Goal: Communication & Community: Ask a question

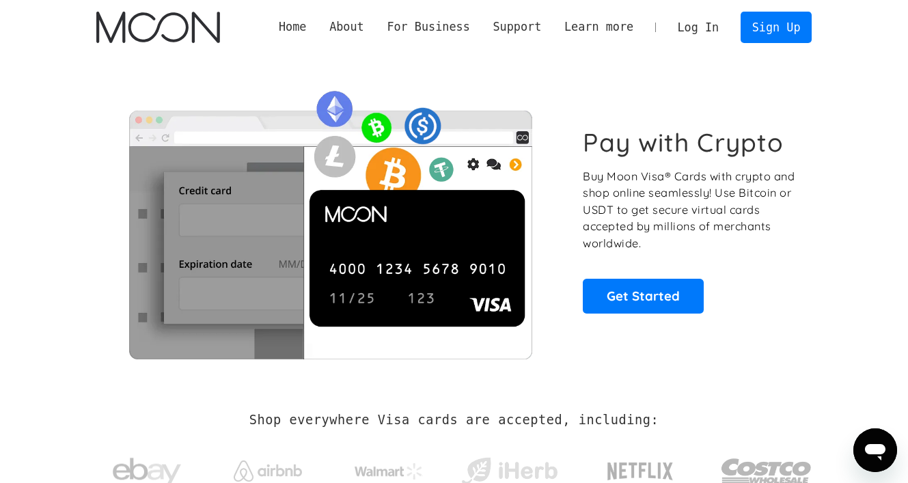
click at [705, 25] on link "Log In" at bounding box center [698, 27] width 64 height 30
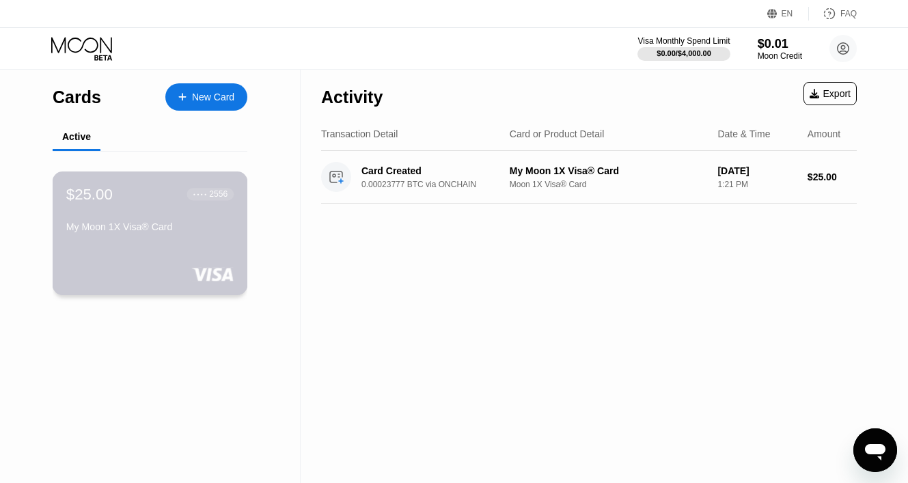
click at [187, 249] on div "$25.00 ● ● ● ● 2556 My Moon 1X Visa® Card" at bounding box center [150, 233] width 195 height 124
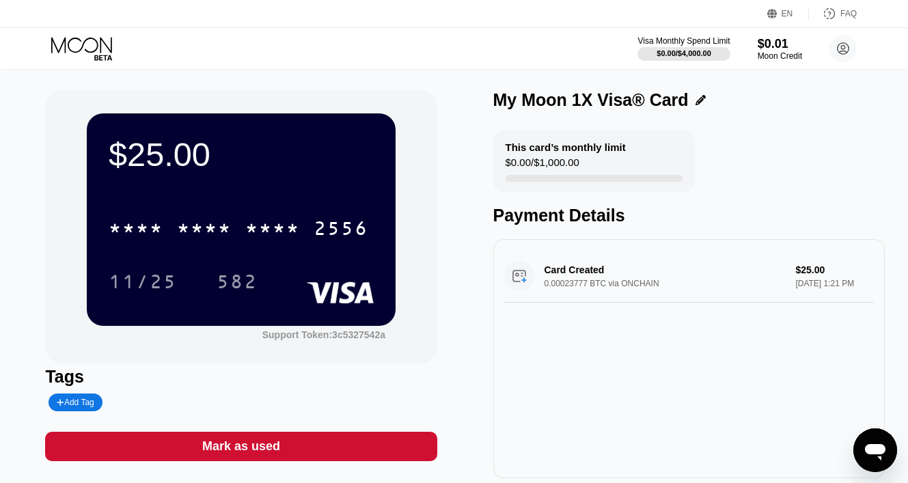
click at [785, 14] on div "EN" at bounding box center [787, 14] width 12 height 10
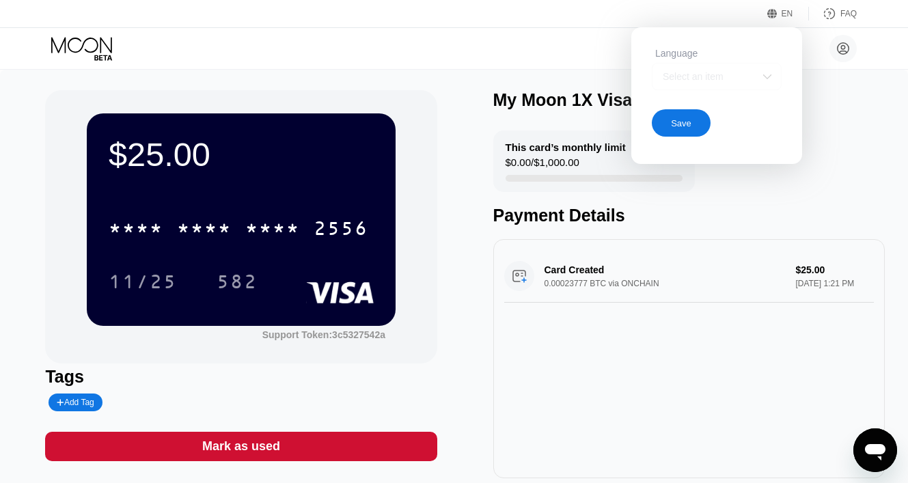
click at [766, 72] on img at bounding box center [767, 77] width 14 height 14
click at [727, 84] on div "Select an item" at bounding box center [717, 76] width 130 height 27
click at [691, 71] on div "Select an item" at bounding box center [706, 76] width 94 height 11
click at [695, 76] on div "Select an item" at bounding box center [706, 76] width 94 height 11
click at [761, 79] on img at bounding box center [767, 77] width 14 height 14
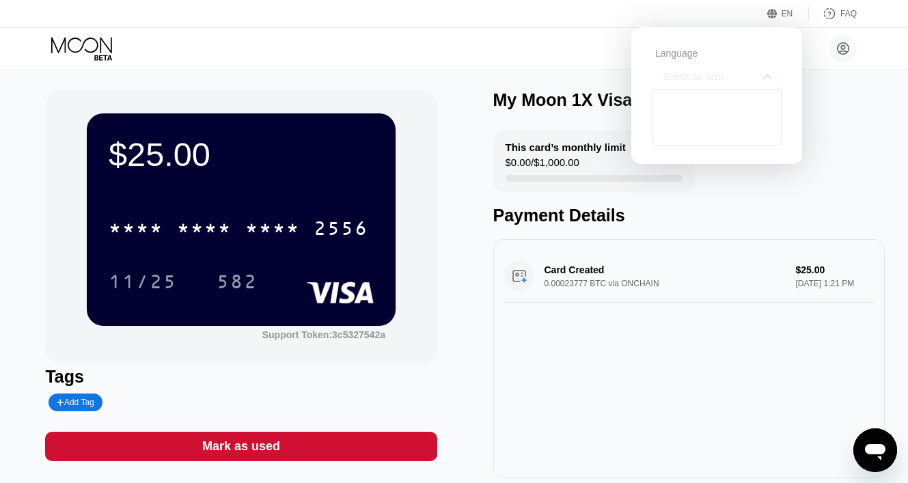
click at [686, 76] on div "Select an item" at bounding box center [706, 76] width 94 height 11
click at [580, 31] on div "Danil Kanev dkanev1998@gmail.com  Home Settings Support Careers About Us Log o…" at bounding box center [454, 48] width 908 height 41
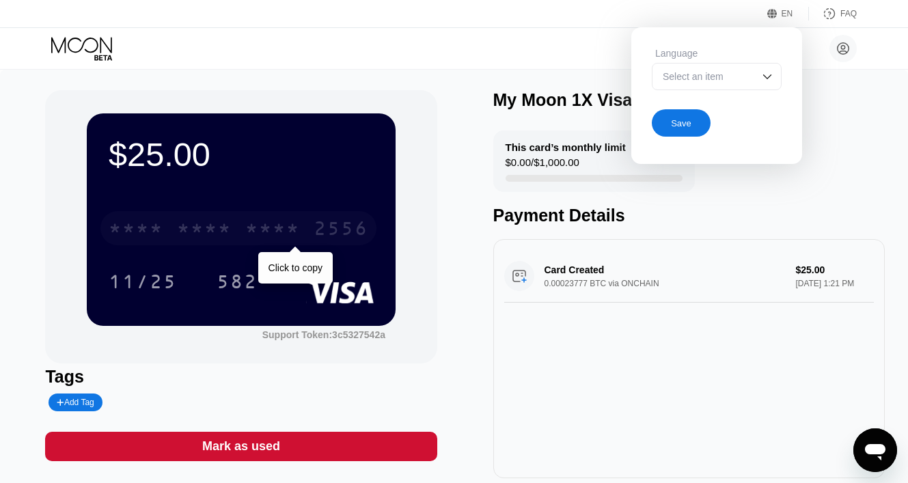
click at [286, 234] on div "* * * *" at bounding box center [272, 230] width 55 height 22
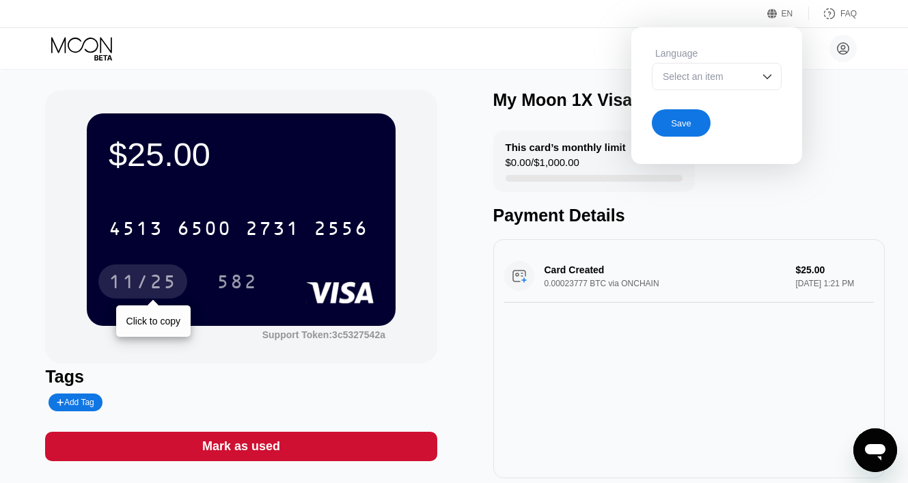
click at [141, 281] on div "11/25" at bounding box center [143, 284] width 68 height 22
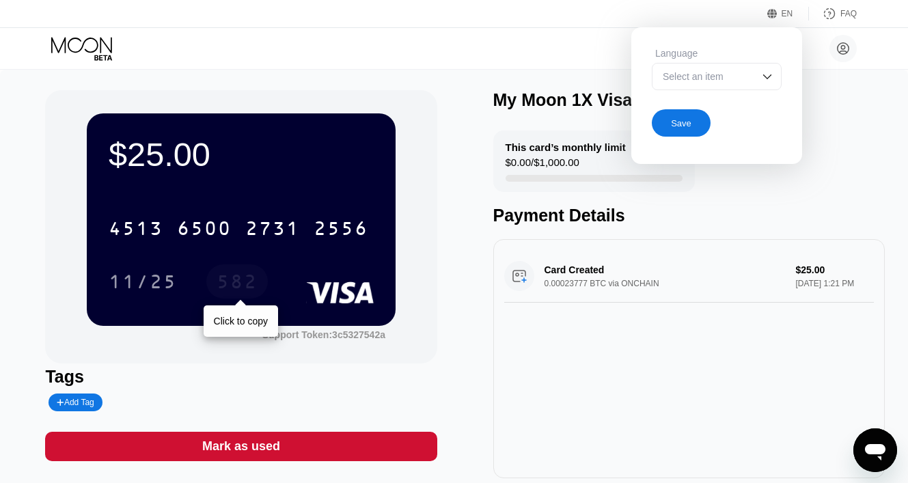
click at [238, 282] on div "582" at bounding box center [237, 284] width 41 height 22
click at [698, 193] on div "This card’s monthly limit $0.00 / $1,000.00 Payment Details" at bounding box center [688, 177] width 391 height 95
click at [900, 200] on div "$25.00 4513 6500 2731 2556 11/25 582 Support Token: 3c5327542a Tags Add Tag Mar…" at bounding box center [454, 291] width 908 height 443
click at [460, 161] on div "$25.00 4513 6500 2731 2556 11/25 582 Support Token: 3c5327542a Tags Add Tag Mar…" at bounding box center [453, 284] width 817 height 388
click at [751, 77] on div "Select an item" at bounding box center [706, 76] width 94 height 11
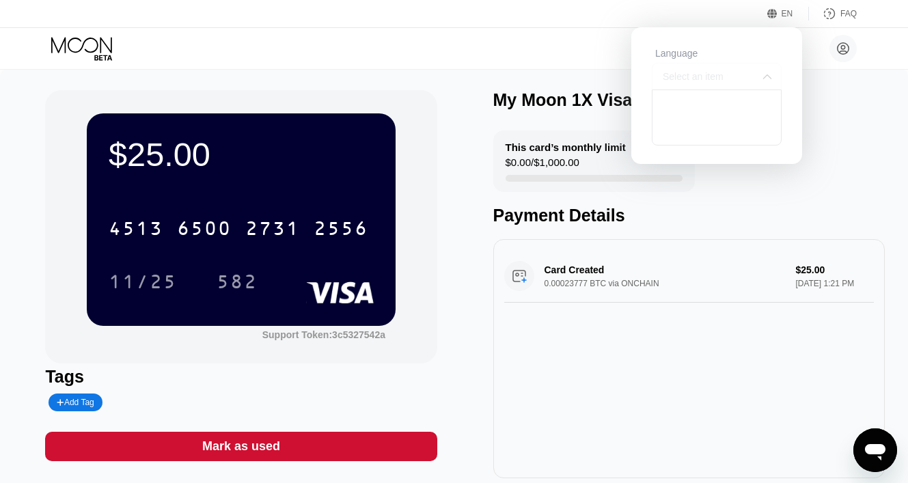
click at [696, 75] on div "Select an item" at bounding box center [706, 76] width 94 height 11
click at [684, 117] on div "Save" at bounding box center [681, 123] width 20 height 12
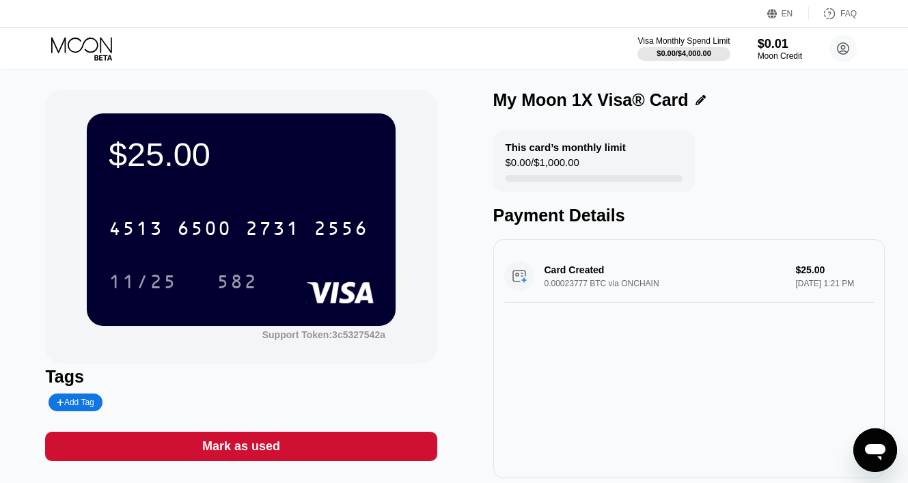
click at [729, 136] on div "This card’s monthly limit $0.00 / $1,000.00 Payment Details" at bounding box center [688, 177] width 391 height 95
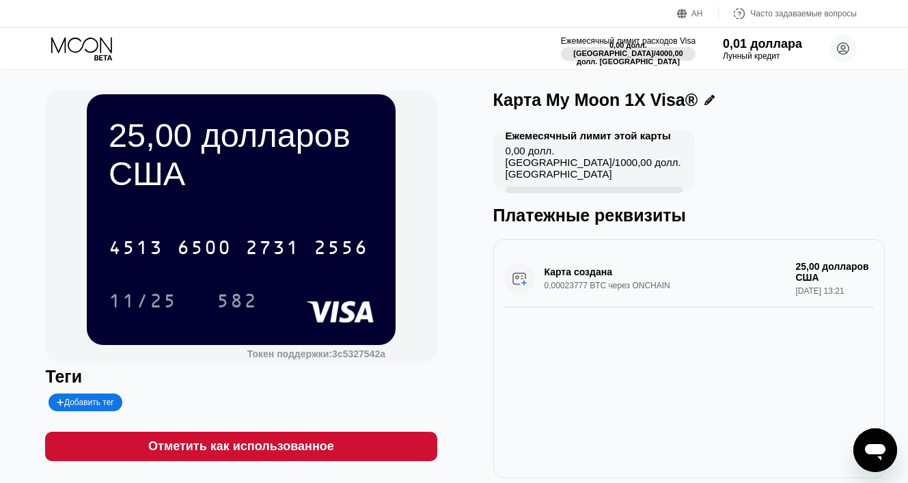
scroll to position [28, 0]
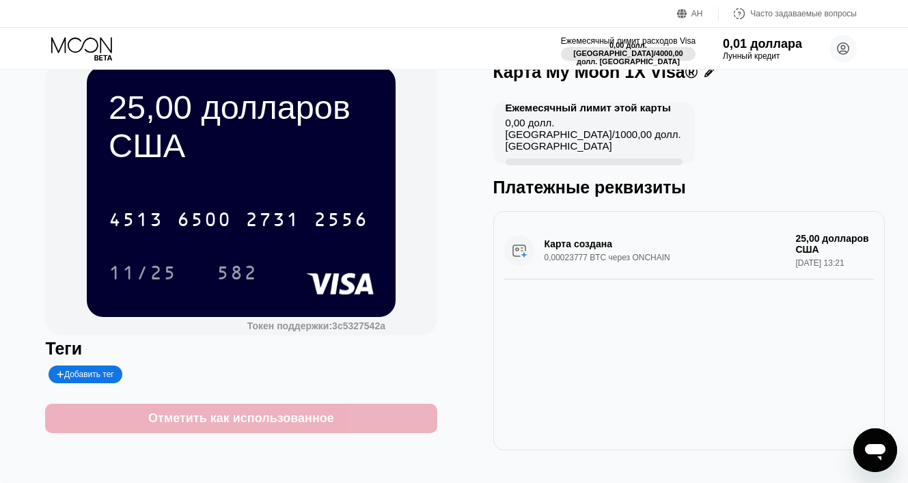
click at [359, 426] on div "Отметить как использованное" at bounding box center [240, 418] width 391 height 29
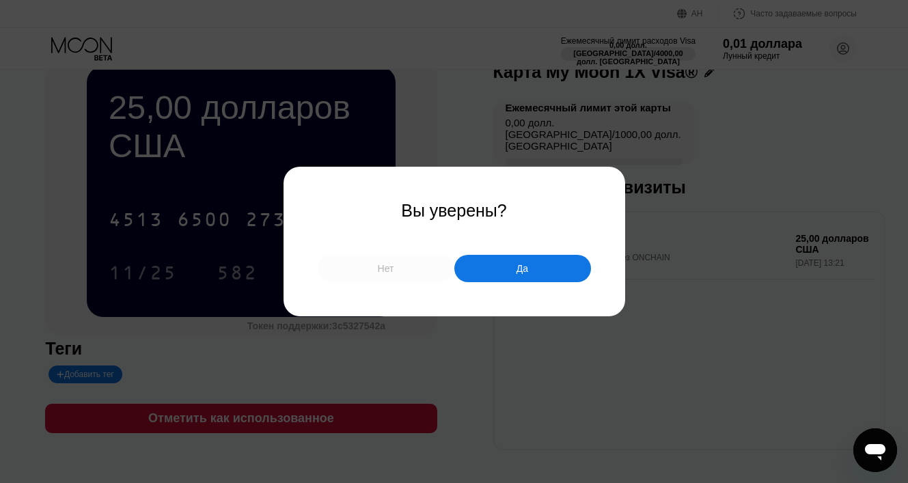
click at [406, 273] on div "Нет" at bounding box center [386, 268] width 137 height 27
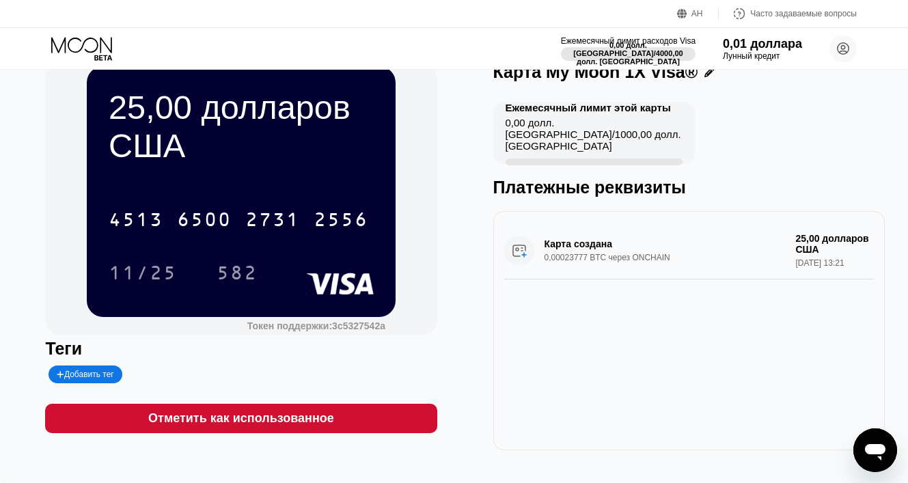
scroll to position [0, 0]
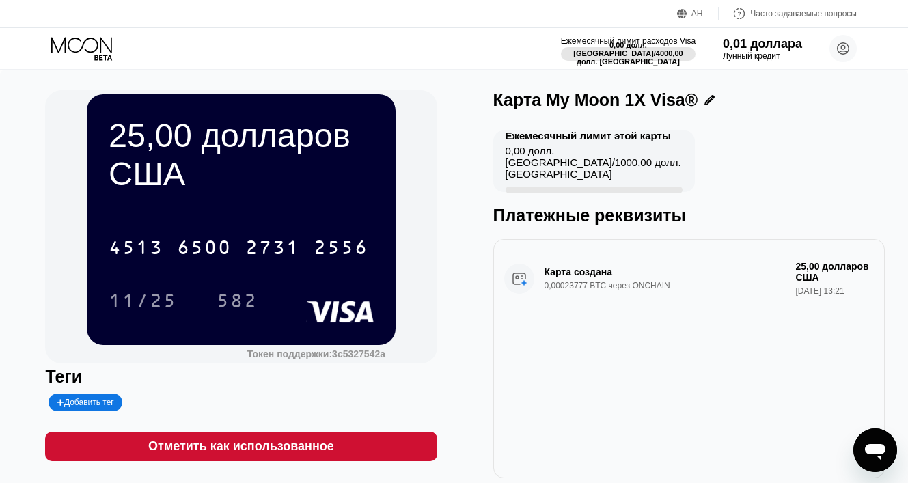
click at [522, 288] on div "Карта создана 0,00023777 BTC через ONCHAIN 25,00 долларов США 22 сентября 2025 …" at bounding box center [689, 278] width 370 height 57
click at [510, 284] on div "Карта создана 0,00023777 BTC через ONCHAIN 25,00 долларов США 22 сентября 2025 …" at bounding box center [689, 278] width 370 height 57
click at [517, 284] on div "Карта создана 0,00023777 BTC через ONCHAIN 25,00 долларов США 22 сентября 2025 …" at bounding box center [689, 278] width 370 height 57
click at [678, 4] on div "АН Язык Выберите элемент Сохранять Часто задаваемые вопросы" at bounding box center [454, 14] width 908 height 28
click at [679, 11] on icon at bounding box center [682, 14] width 10 height 10
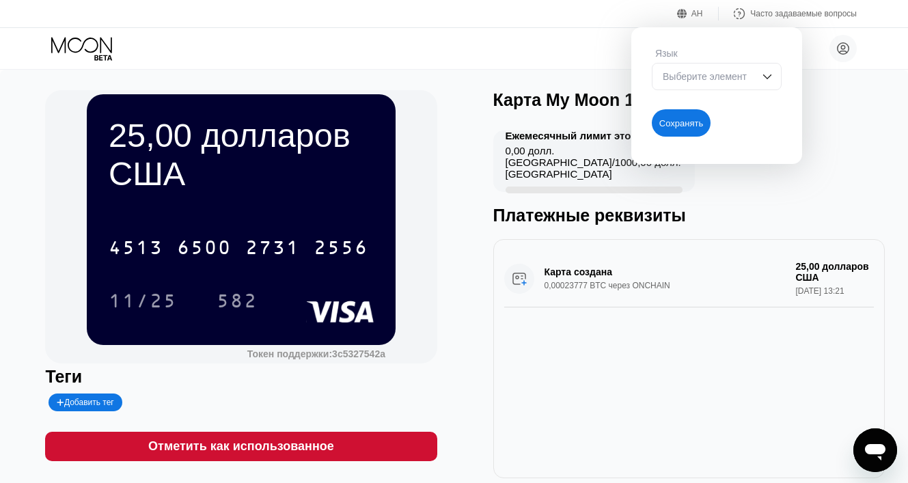
click at [709, 72] on font "Выберите элемент" at bounding box center [705, 76] width 84 height 11
click at [571, 40] on div "Данил Канев dkanev1998@gmail.com  Дом Настройки Поддерживать Карьера О нас Вый…" at bounding box center [454, 48] width 908 height 41
click at [467, 153] on div "25,00 долларов США 4513 6500 2731 2556 11/25 582 Токен поддержки: 3c5327542a Те…" at bounding box center [453, 284] width 817 height 388
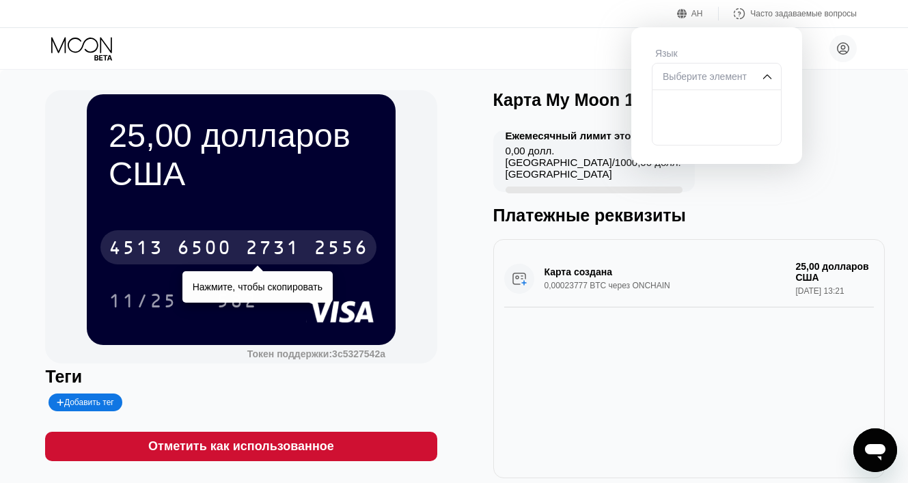
click at [189, 246] on font "6500" at bounding box center [204, 249] width 55 height 22
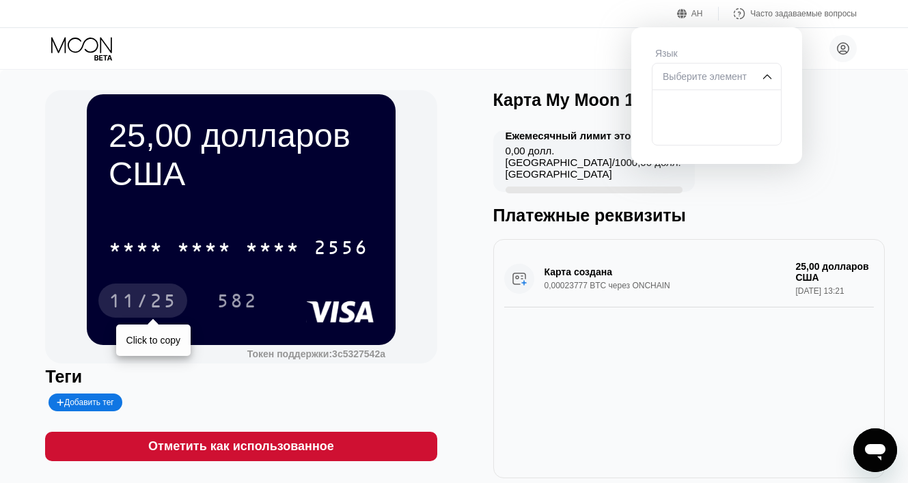
click at [165, 314] on font "11/25" at bounding box center [143, 303] width 68 height 22
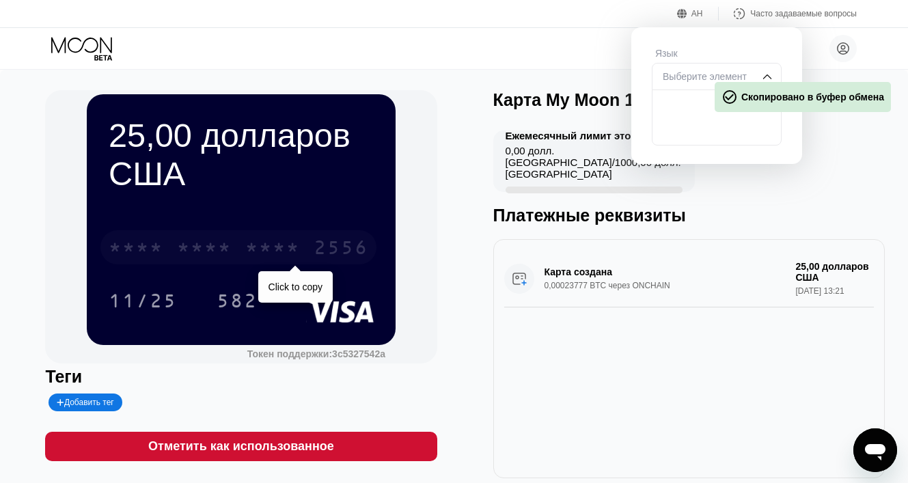
click at [204, 256] on font "*" at bounding box center [211, 249] width 14 height 22
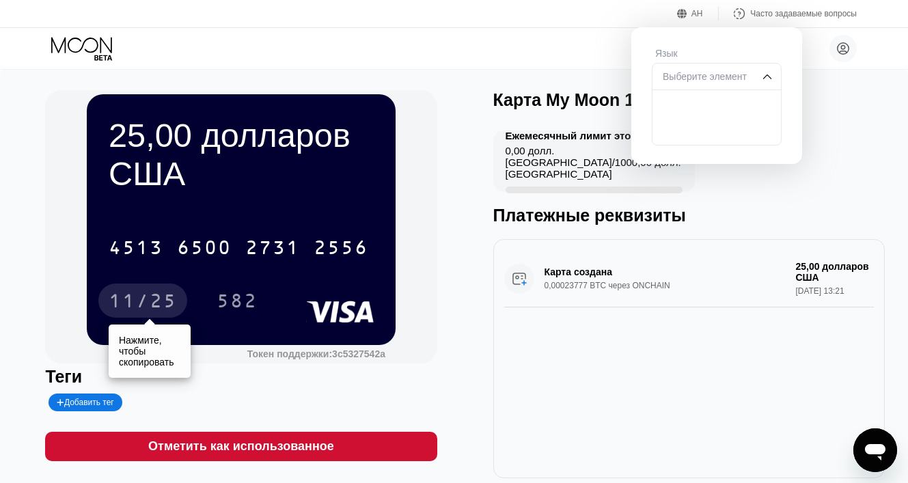
click at [170, 298] on font "11/25" at bounding box center [143, 303] width 68 height 22
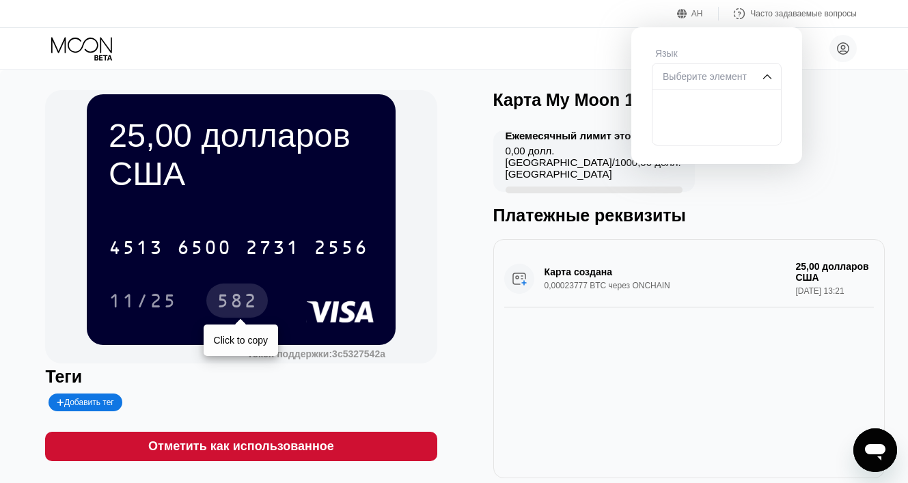
click at [229, 303] on font "582" at bounding box center [237, 303] width 41 height 22
click at [523, 385] on div "Карта создана 0,00023777 BTC через ONCHAIN 25,00 долларов США 22 сентября 2025 …" at bounding box center [688, 358] width 391 height 239
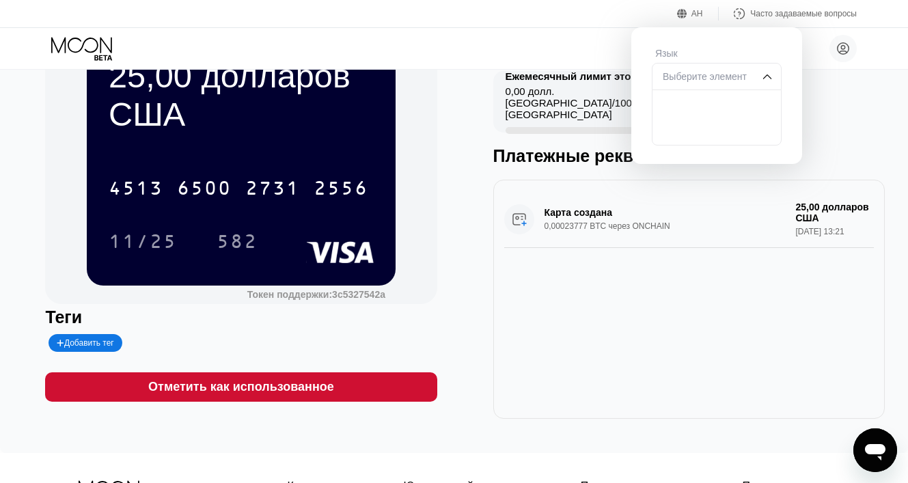
scroll to position [60, 0]
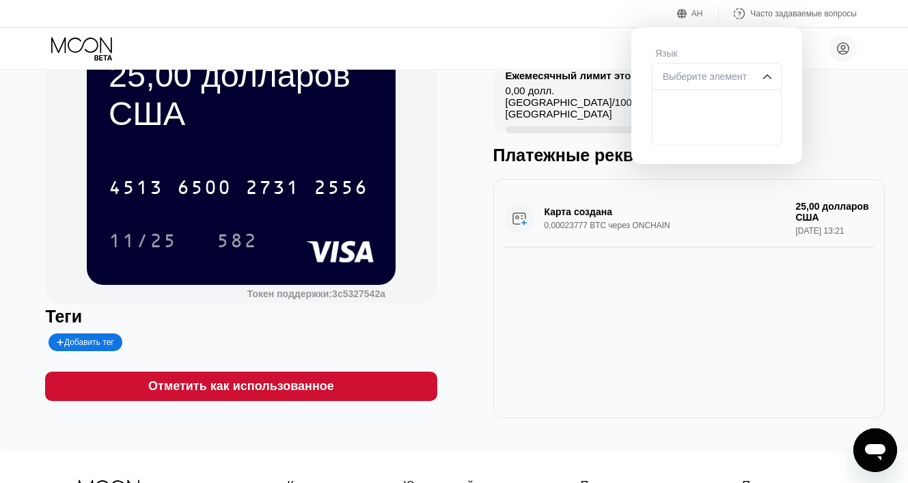
click at [819, 93] on div "Ежемесячный лимит этой карты 0,00 долл. США / 1000,00 долл. США Платежные рекви…" at bounding box center [688, 117] width 391 height 95
click at [773, 79] on img at bounding box center [767, 77] width 14 height 14
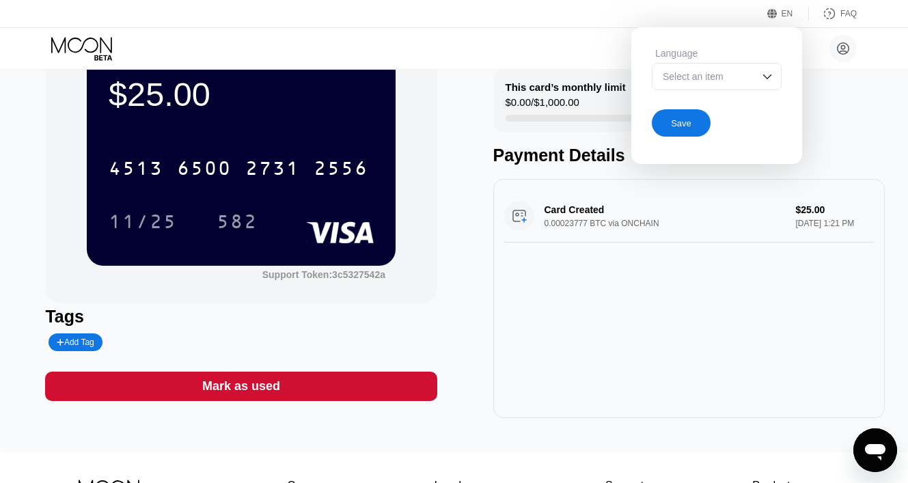
click at [439, 139] on div "$25.00 4513 6500 2731 2556 11/25 582 Support Token: 3c5327542a Tags Add Tag Mar…" at bounding box center [453, 224] width 817 height 388
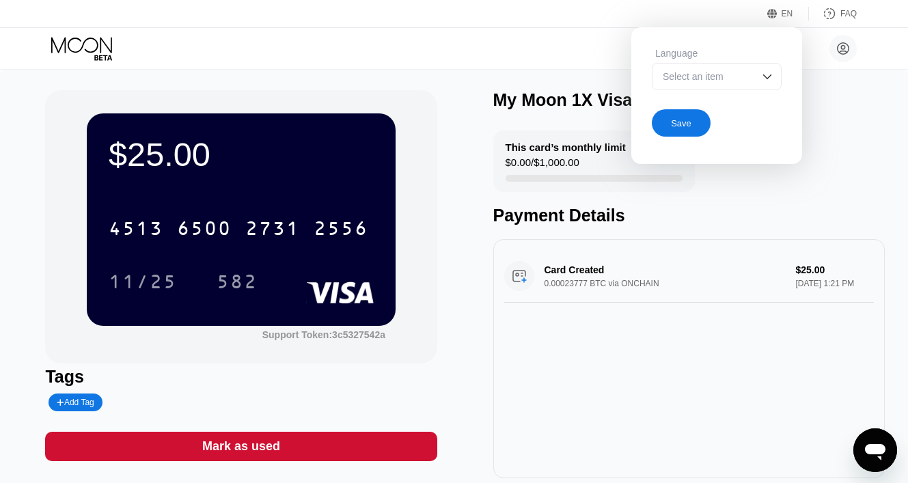
click at [781, 11] on div "EN" at bounding box center [787, 14] width 12 height 10
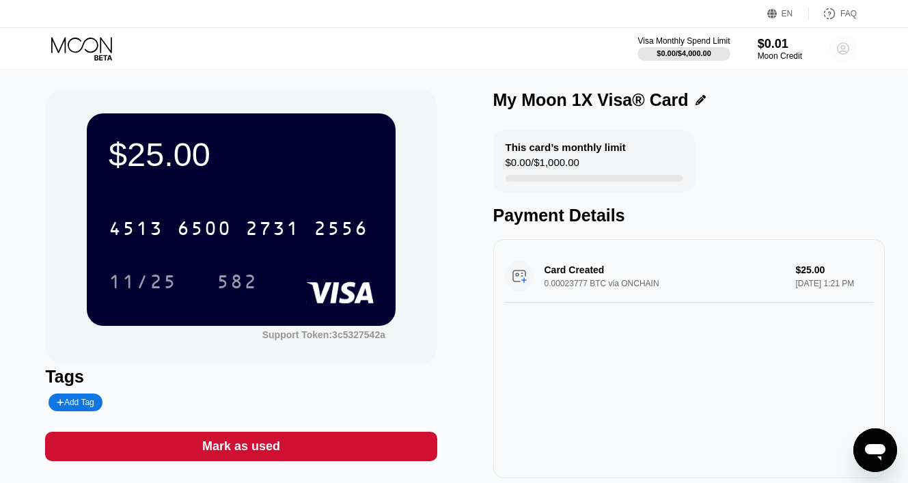
click at [836, 46] on circle at bounding box center [842, 48] width 27 height 27
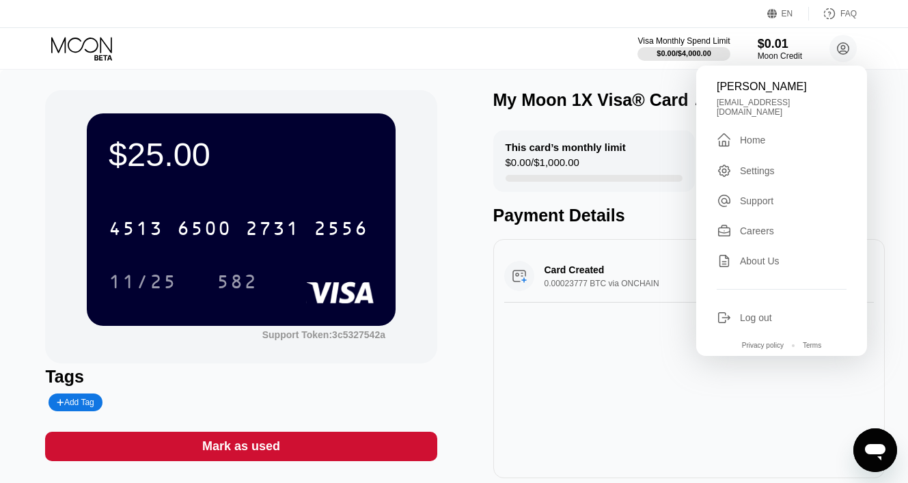
click at [594, 290] on div "Card Created 0.00023777 BTC via ONCHAIN $25.00 Sep 22, 2025 1:21 PM" at bounding box center [689, 276] width 370 height 53
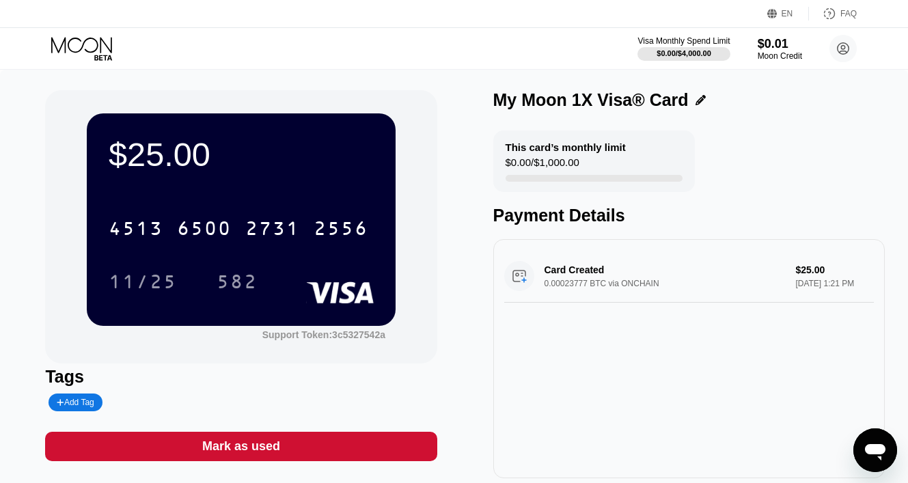
click at [638, 289] on div "Card Created 0.00023777 BTC via ONCHAIN $25.00 Sep 22, 2025 1:21 PM" at bounding box center [689, 276] width 370 height 53
click at [552, 276] on div "Card Created 0.00023777 BTC via ONCHAIN $25.00 Sep 22, 2025 1:21 PM" at bounding box center [689, 276] width 370 height 53
click at [521, 276] on div "Card Created 0.00023777 BTC via ONCHAIN $25.00 Sep 22, 2025 1:21 PM" at bounding box center [689, 276] width 370 height 53
click at [812, 286] on div "Card Created 0.00023777 BTC via ONCHAIN $25.00 Sep 22, 2025 1:21 PM" at bounding box center [689, 276] width 370 height 53
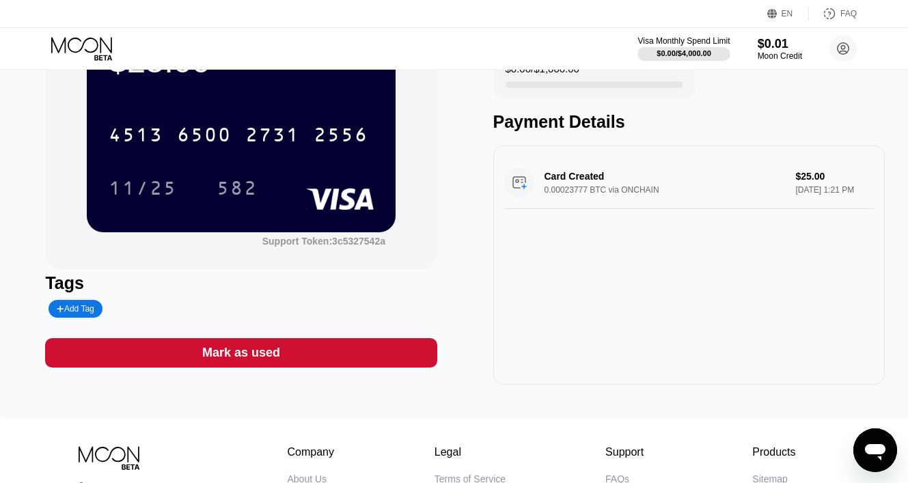
scroll to position [185, 0]
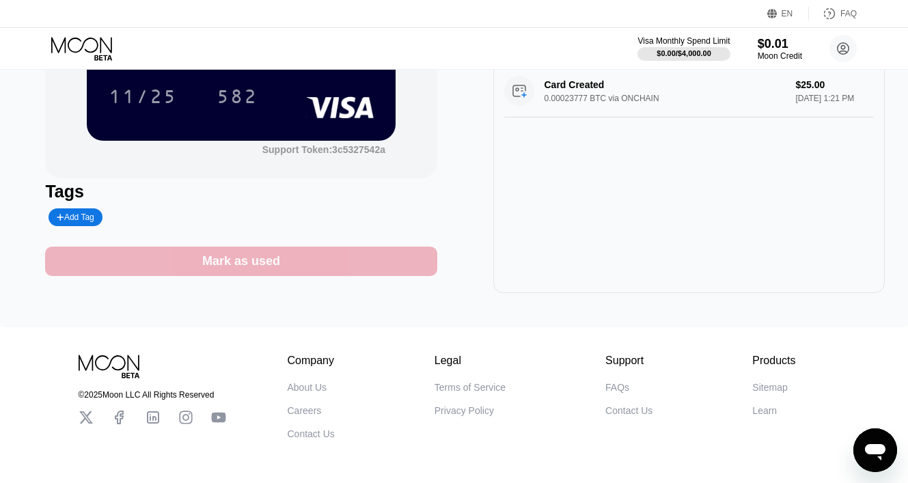
click at [335, 265] on div "Mark as used" at bounding box center [240, 261] width 391 height 29
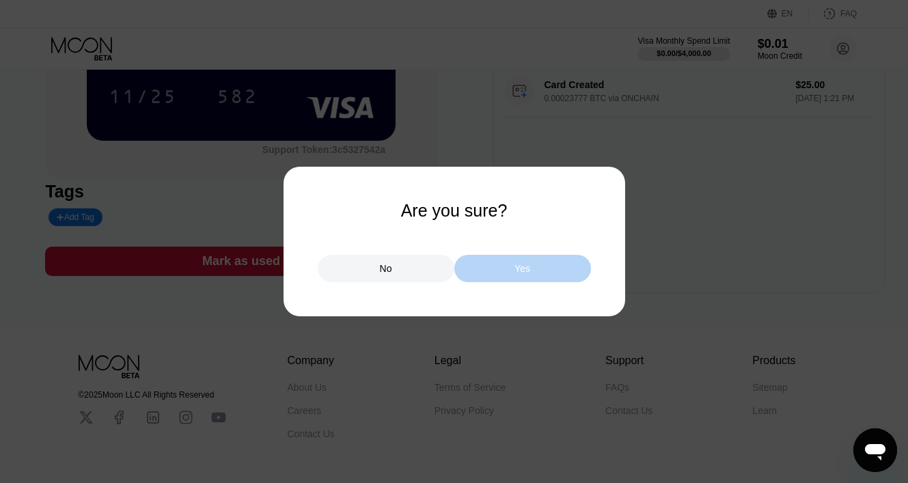
click at [570, 280] on div "Yes" at bounding box center [522, 268] width 137 height 27
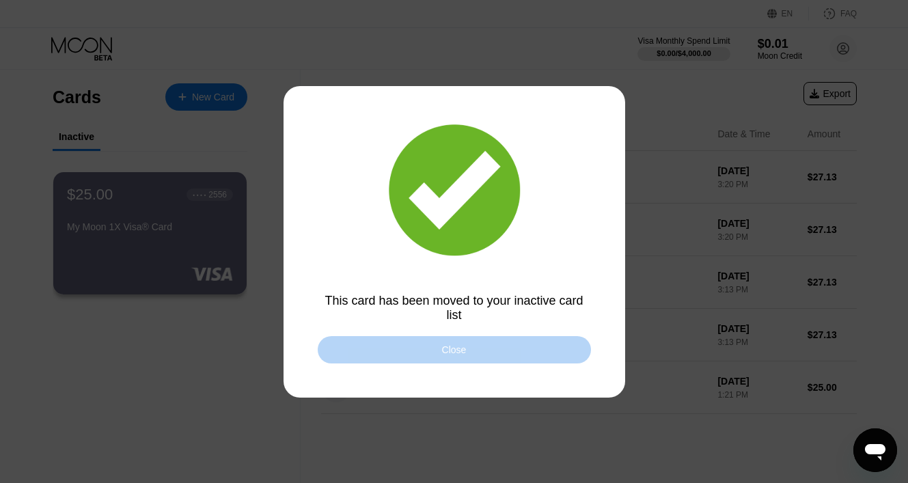
click at [523, 352] on div "Close" at bounding box center [454, 349] width 273 height 27
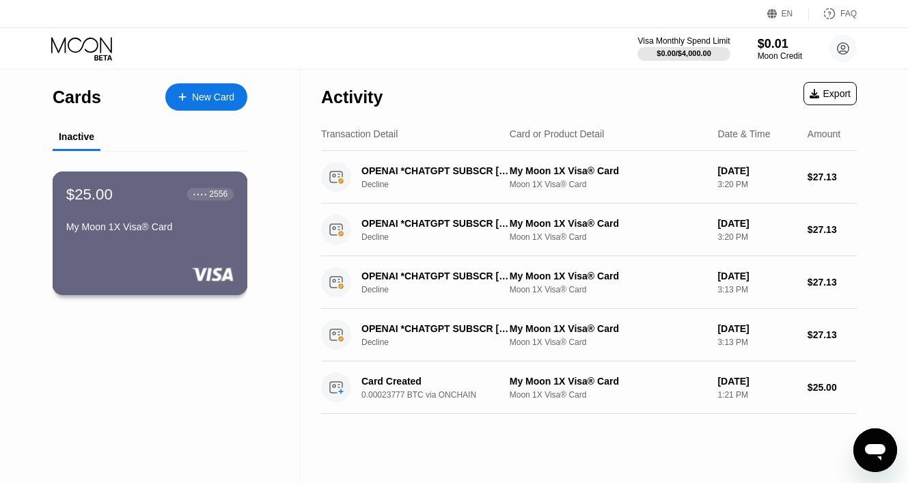
click at [154, 227] on div "My Moon 1X Visa® Card" at bounding box center [149, 226] width 167 height 11
click at [218, 105] on div "New Card" at bounding box center [206, 96] width 82 height 27
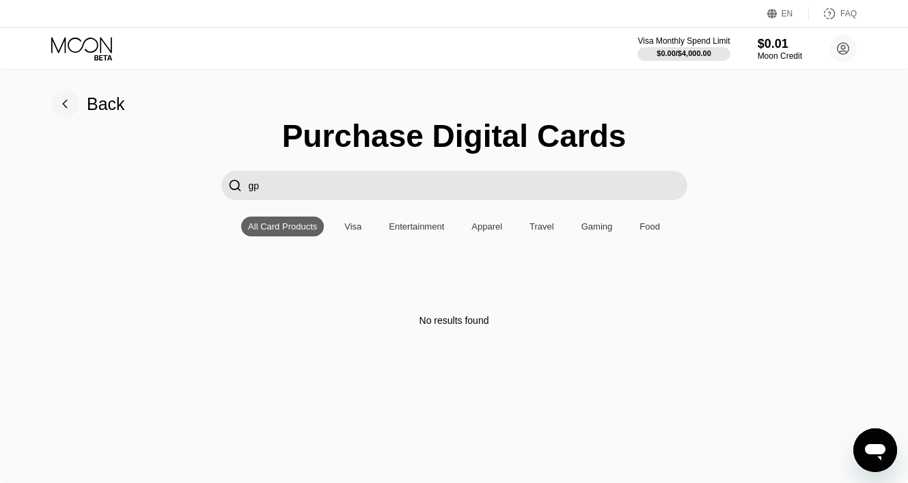
type input "g"
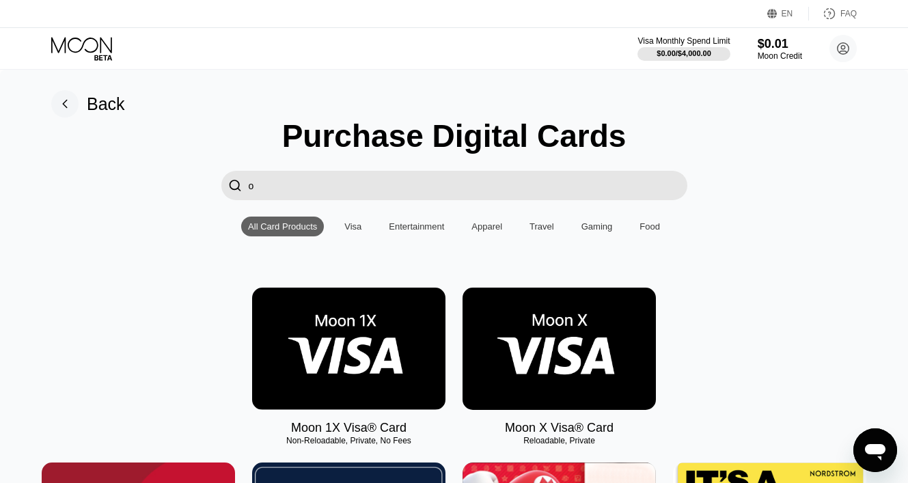
type input "o"
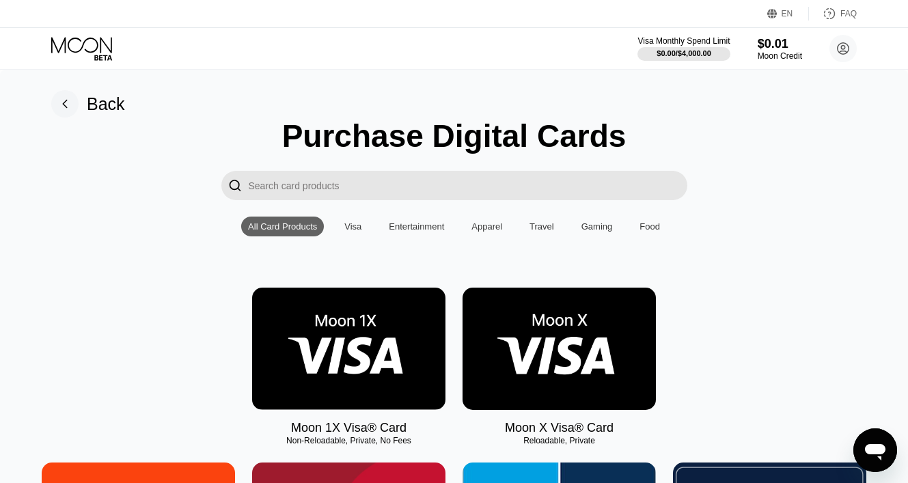
click at [406, 180] on input "Search card products" at bounding box center [468, 185] width 439 height 29
click at [349, 223] on div "Visa" at bounding box center [352, 226] width 17 height 10
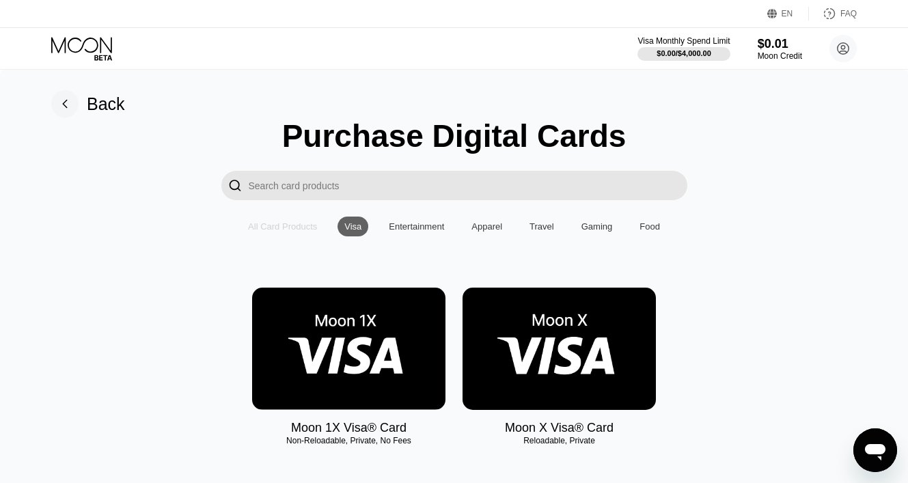
click at [303, 225] on div "All Card Products" at bounding box center [282, 226] width 69 height 10
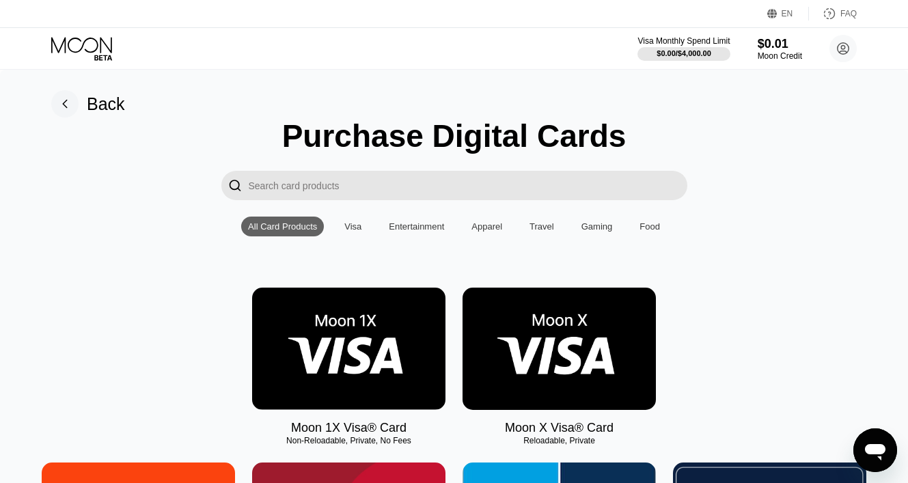
click at [529, 329] on img at bounding box center [558, 349] width 193 height 122
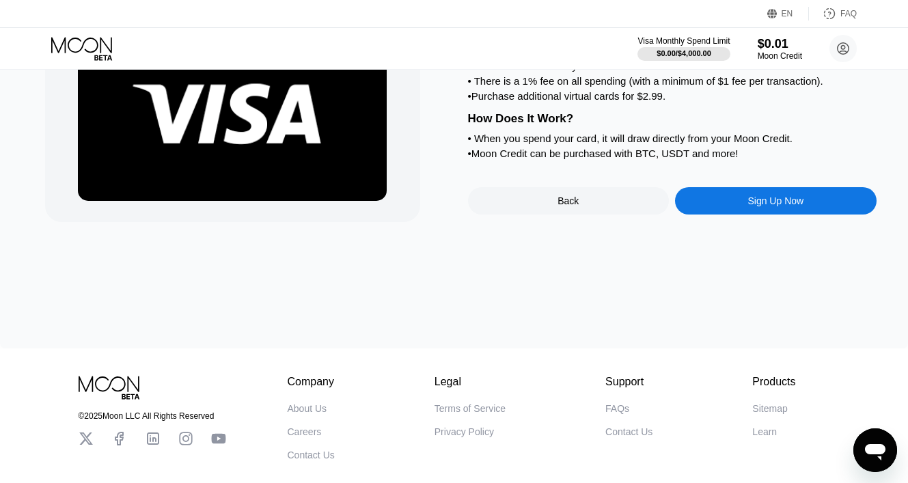
scroll to position [201, 0]
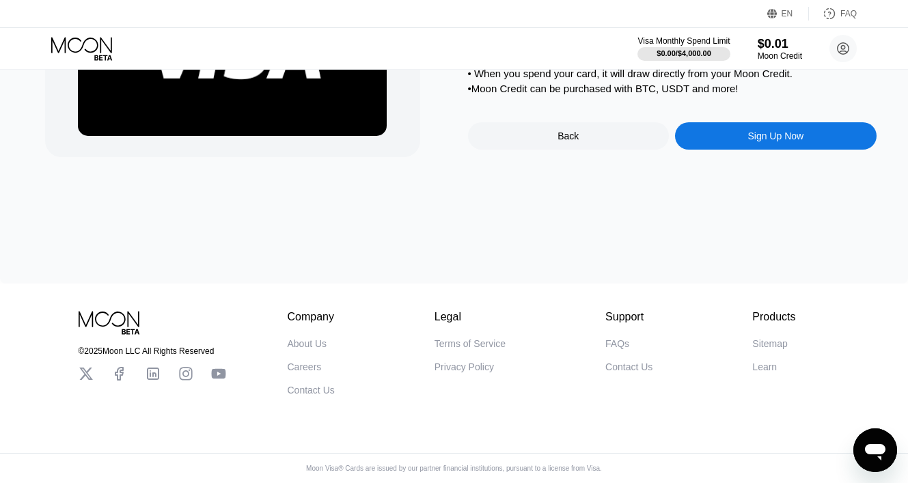
click at [510, 145] on div "Back" at bounding box center [568, 135] width 201 height 27
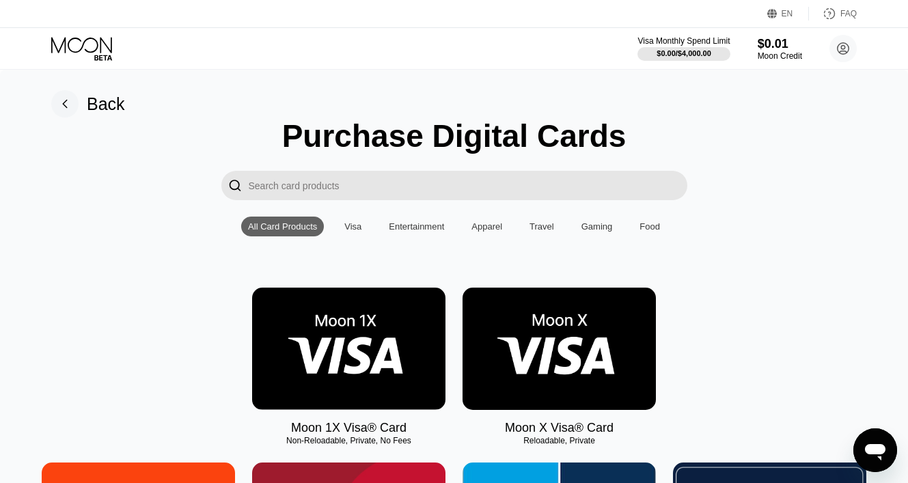
click at [311, 347] on img at bounding box center [348, 349] width 193 height 122
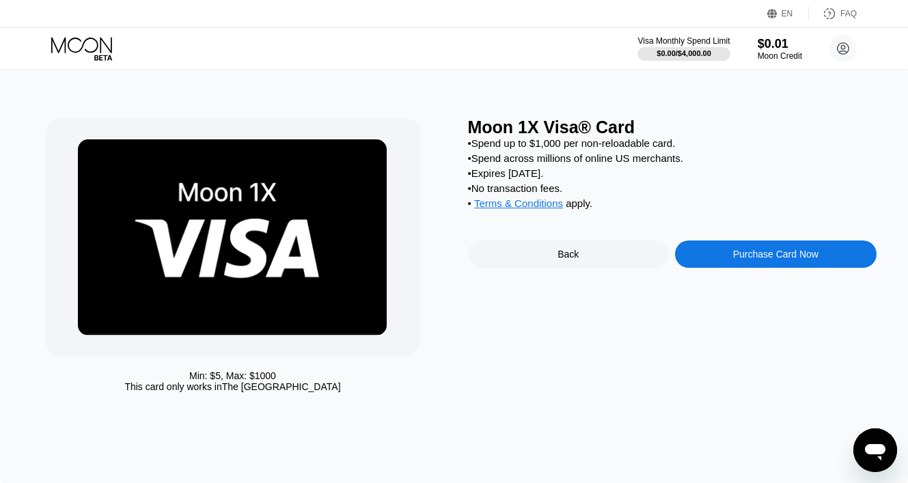
click at [777, 251] on div "Purchase Card Now" at bounding box center [775, 254] width 85 height 11
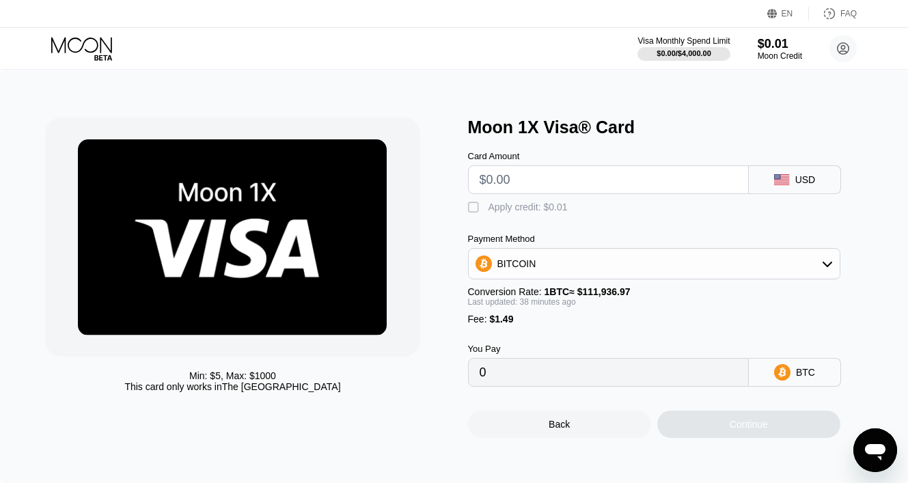
click at [99, 53] on icon at bounding box center [83, 49] width 64 height 24
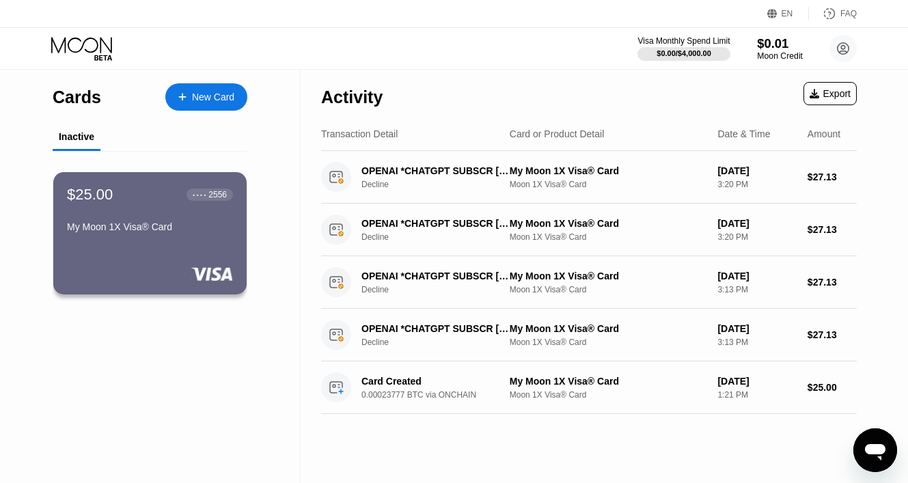
click at [779, 49] on div "$0.01" at bounding box center [780, 43] width 46 height 14
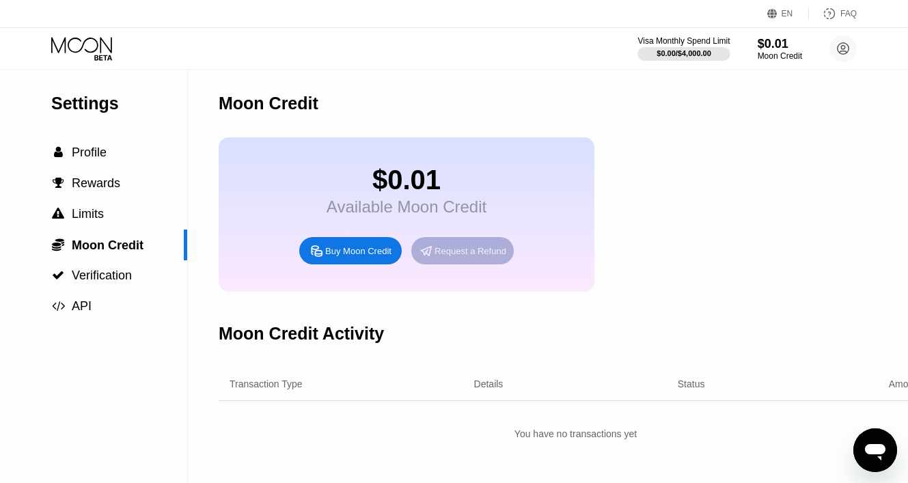
click at [436, 254] on div "Request a Refund" at bounding box center [470, 251] width 72 height 12
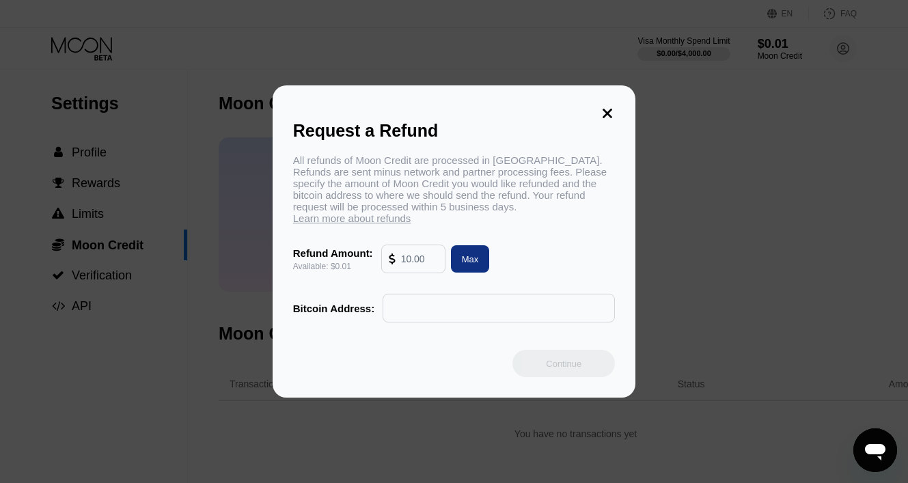
click at [397, 256] on div at bounding box center [395, 258] width 12 height 27
click at [445, 255] on div at bounding box center [413, 259] width 64 height 29
click at [464, 255] on div "Max" at bounding box center [470, 259] width 17 height 12
type input "0.01"
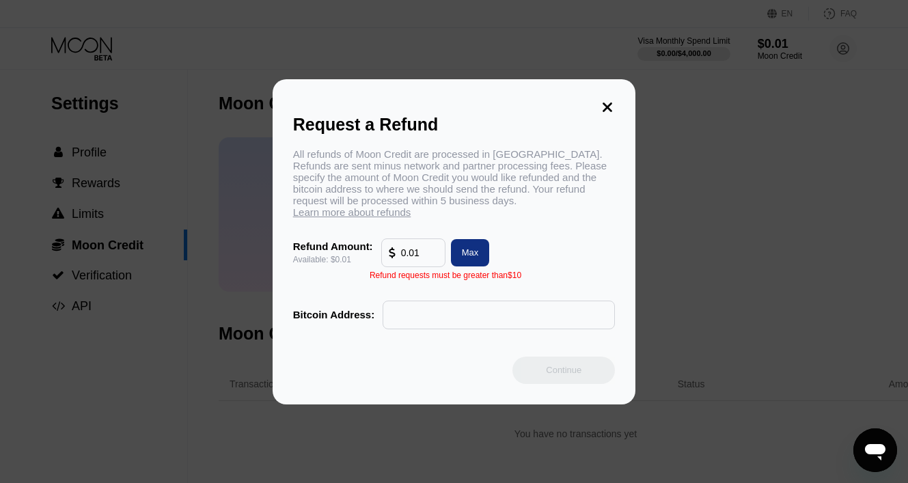
click at [609, 107] on icon at bounding box center [607, 107] width 15 height 15
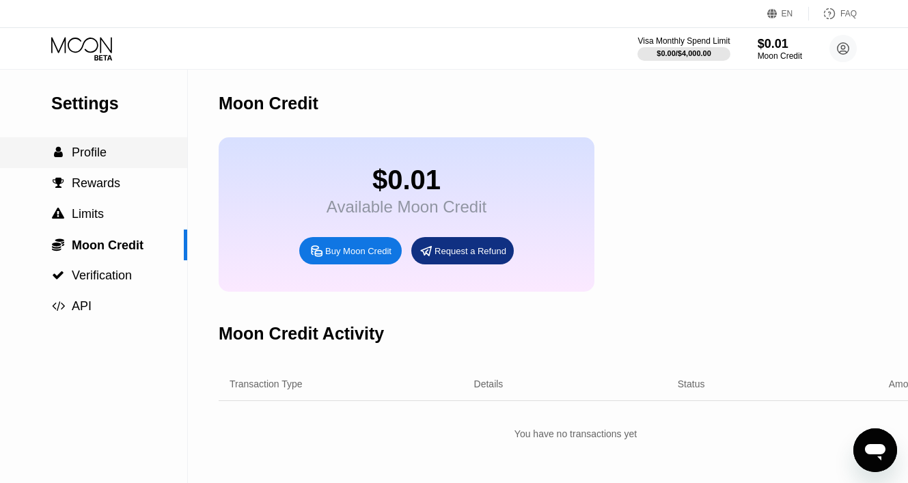
click at [96, 150] on span "Profile" at bounding box center [89, 152] width 35 height 14
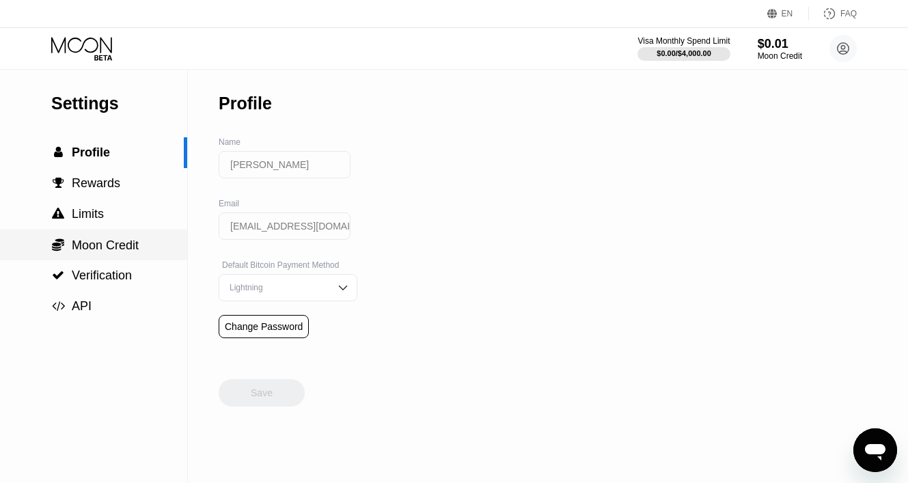
click at [138, 242] on span "Moon Credit" at bounding box center [105, 245] width 67 height 14
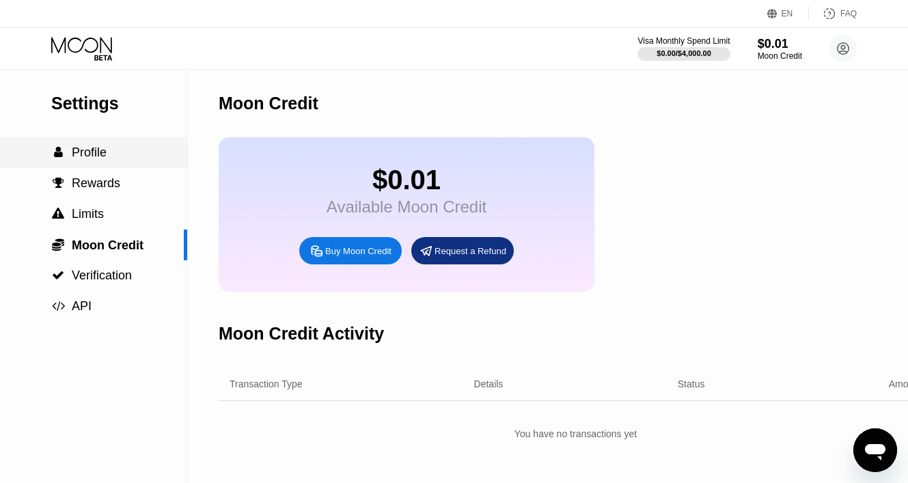
click at [129, 158] on div " Profile" at bounding box center [93, 152] width 187 height 14
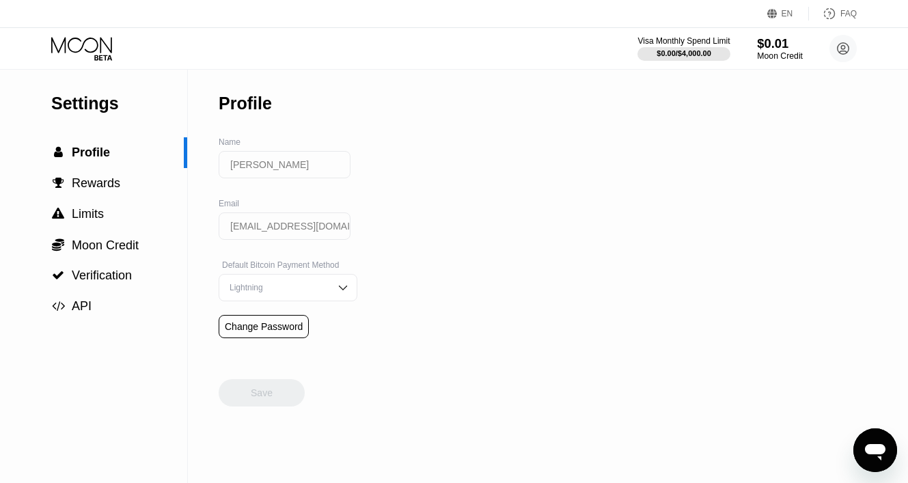
click at [768, 39] on div "$0.01" at bounding box center [780, 43] width 46 height 14
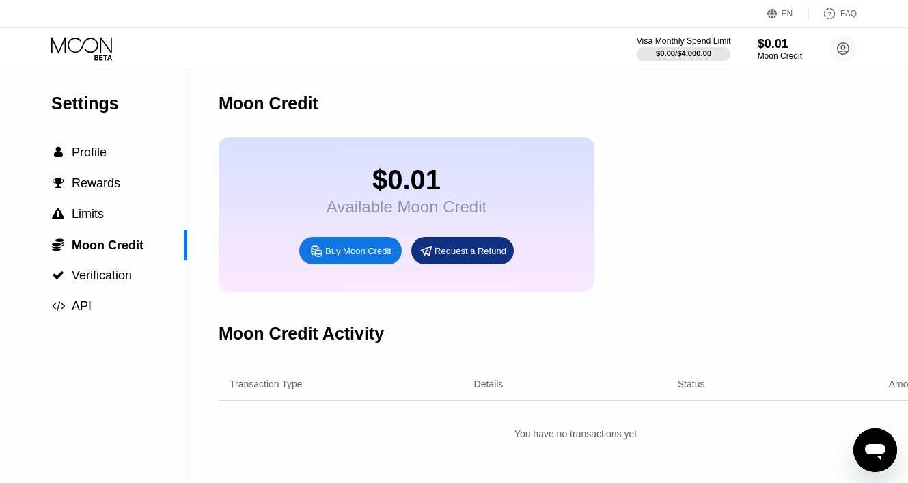
click at [688, 56] on div "$0.00 / $4,000.00" at bounding box center [683, 53] width 55 height 8
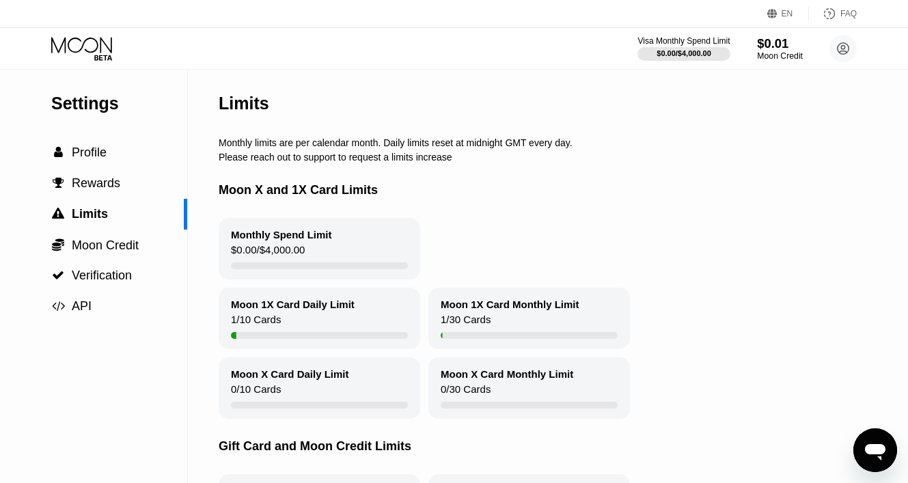
click at [780, 47] on div "$0.01" at bounding box center [780, 43] width 46 height 14
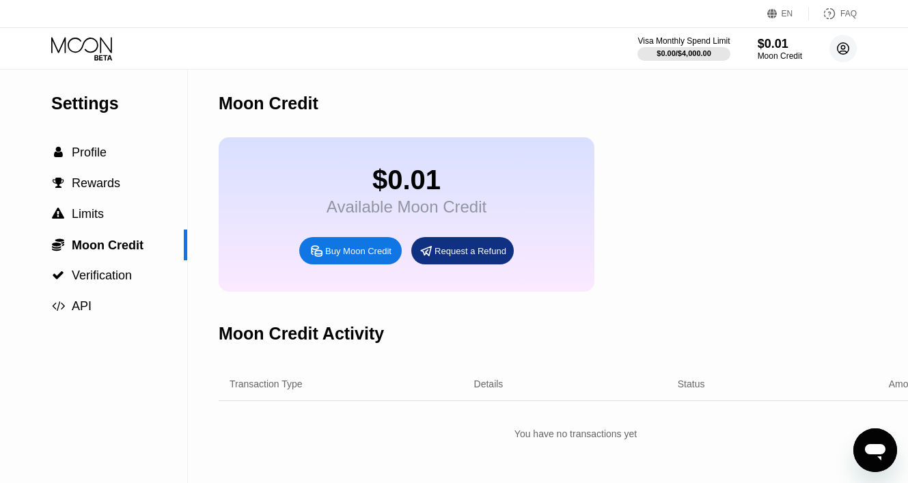
click at [849, 46] on circle at bounding box center [842, 48] width 27 height 27
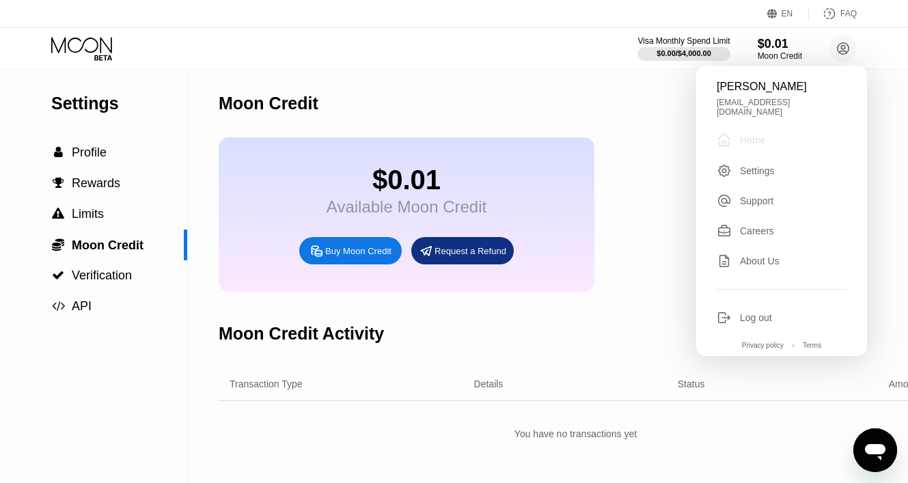
click at [736, 132] on div "" at bounding box center [727, 140] width 23 height 16
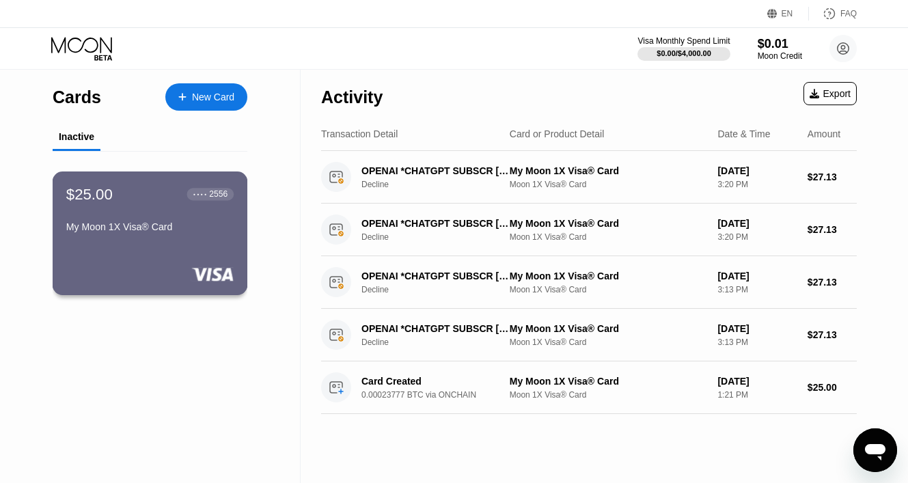
click at [175, 223] on div "My Moon 1X Visa® Card" at bounding box center [149, 226] width 167 height 11
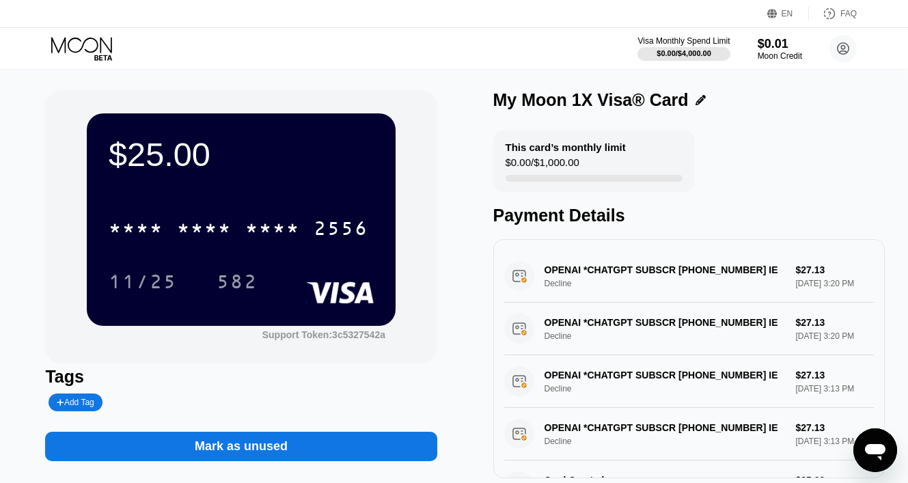
click at [864, 456] on icon "Открыть окно обмена сообщениями" at bounding box center [875, 450] width 25 height 25
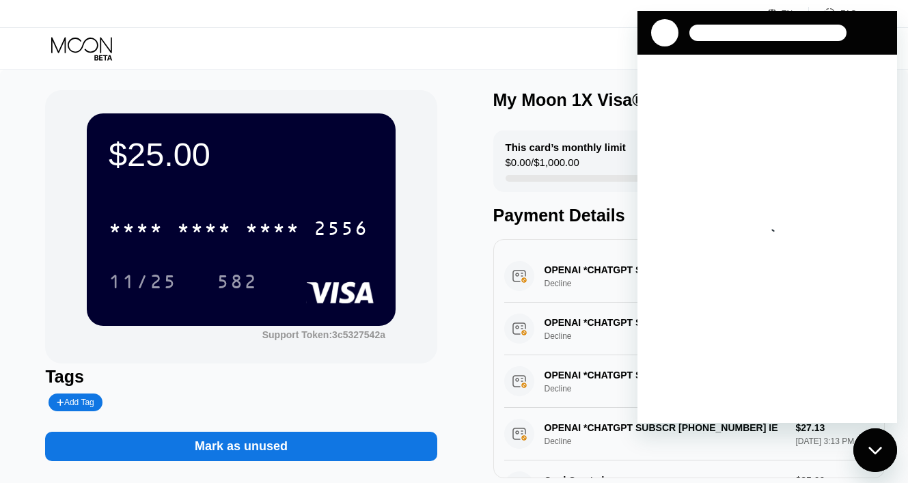
click at [709, 273] on div "Загружается переписка" at bounding box center [767, 239] width 260 height 368
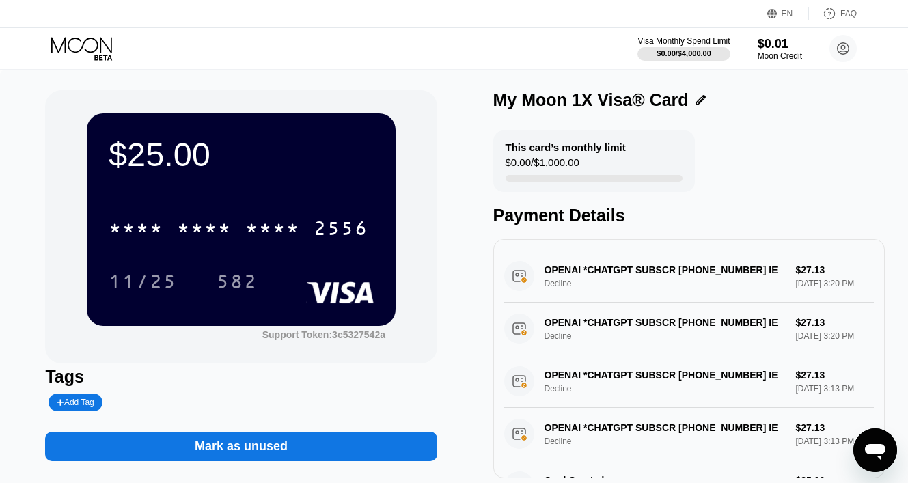
click at [883, 445] on icon "Открыть окно обмена сообщениями" at bounding box center [875, 452] width 20 height 16
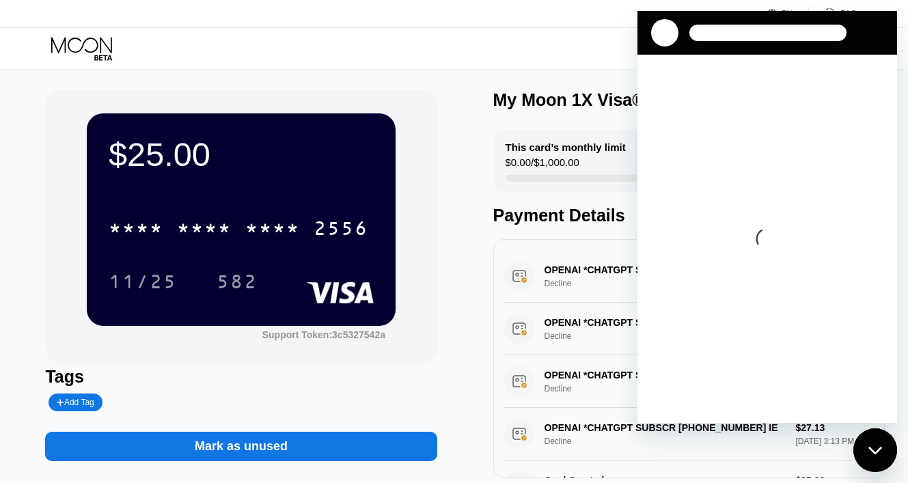
click at [876, 455] on div "Закрыть окно обмена сообщениями" at bounding box center [874, 450] width 41 height 41
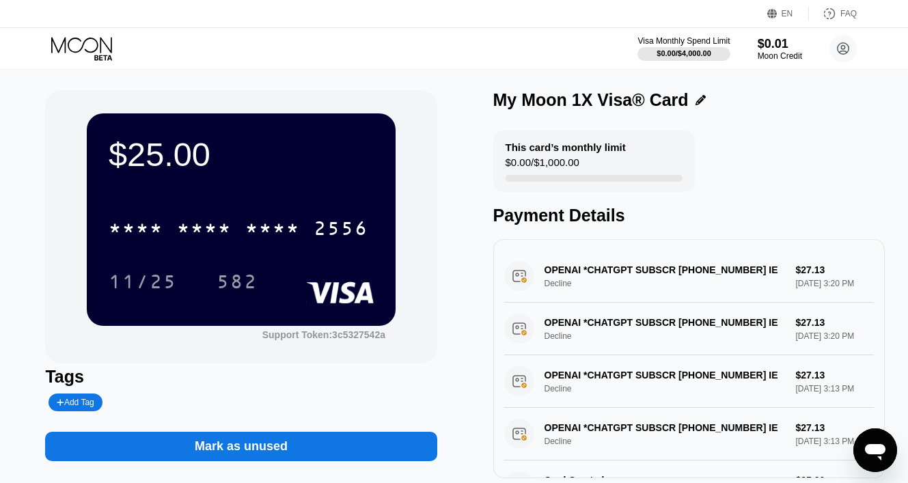
click at [876, 455] on icon "Открыть окно обмена сообщениями" at bounding box center [875, 450] width 25 height 25
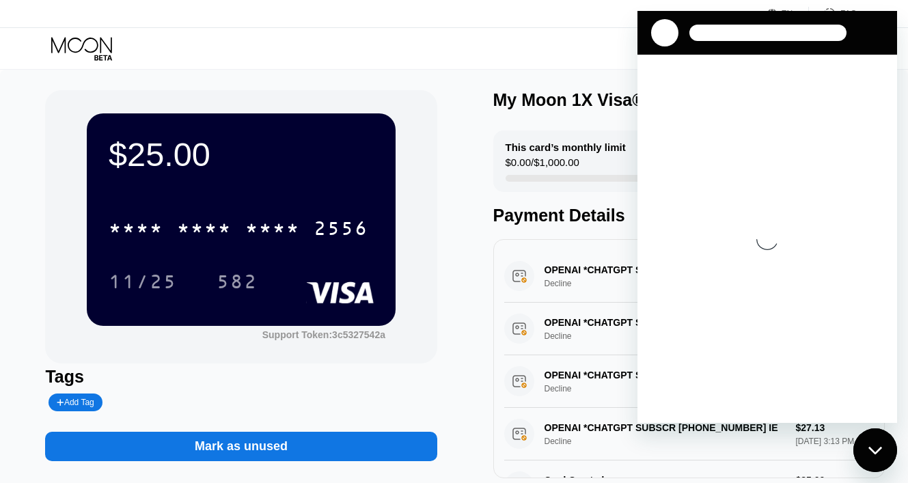
click at [876, 455] on div "Закрыть окно обмена сообщениями" at bounding box center [874, 450] width 41 height 41
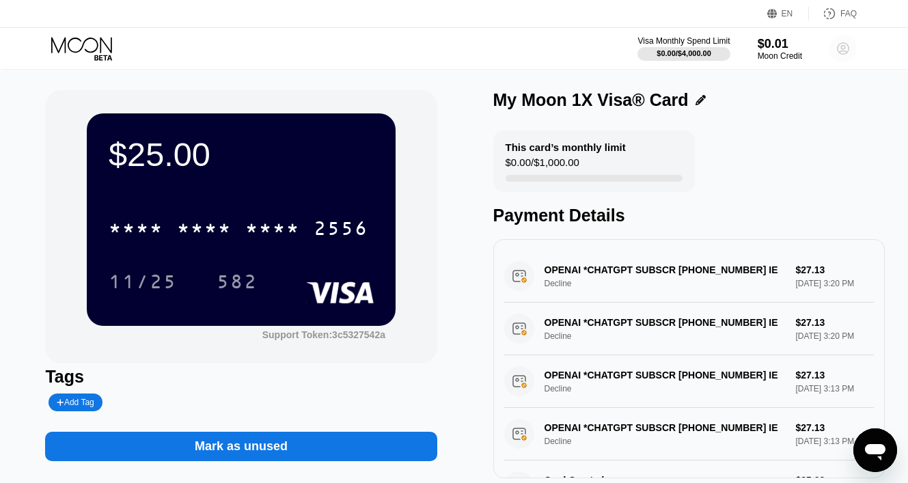
click at [851, 53] on circle at bounding box center [842, 48] width 27 height 27
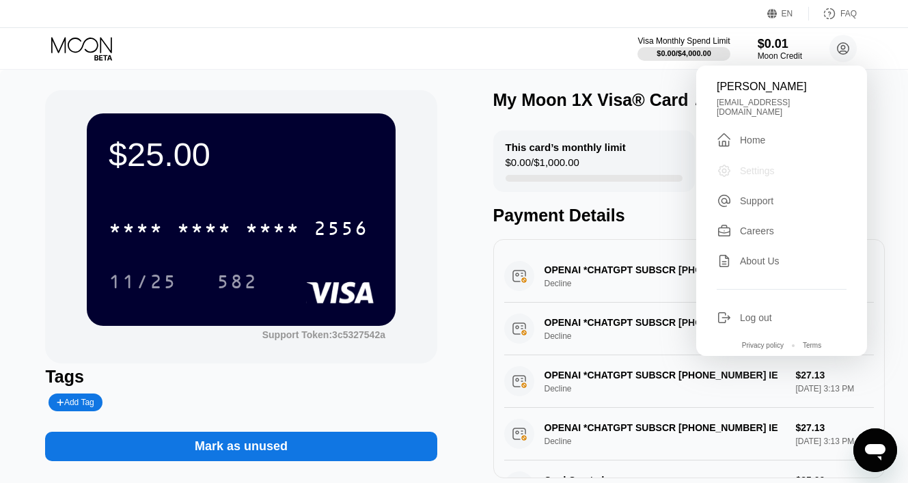
click at [749, 165] on div "Settings" at bounding box center [757, 170] width 35 height 11
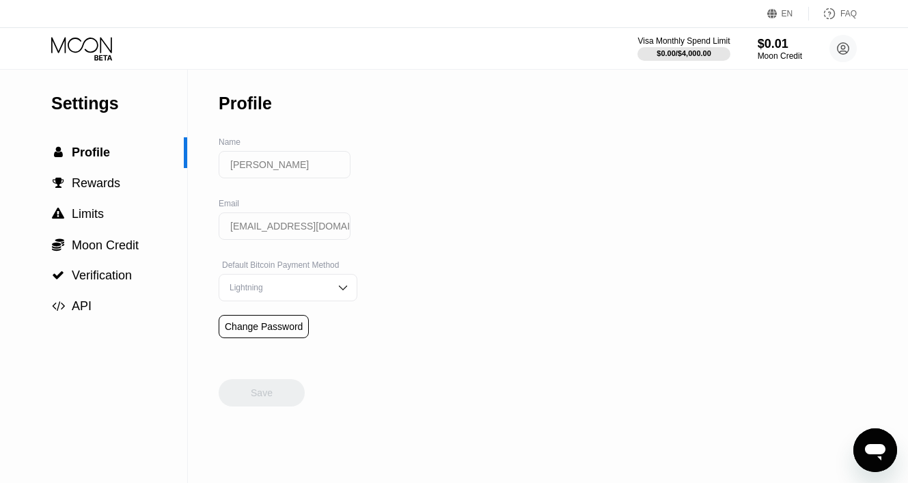
click at [271, 283] on div "Lightning" at bounding box center [277, 288] width 103 height 10
click at [382, 270] on div "Settings  Profile  Rewards  Limits  Moon Credit  Verification  API Profil…" at bounding box center [454, 276] width 908 height 413
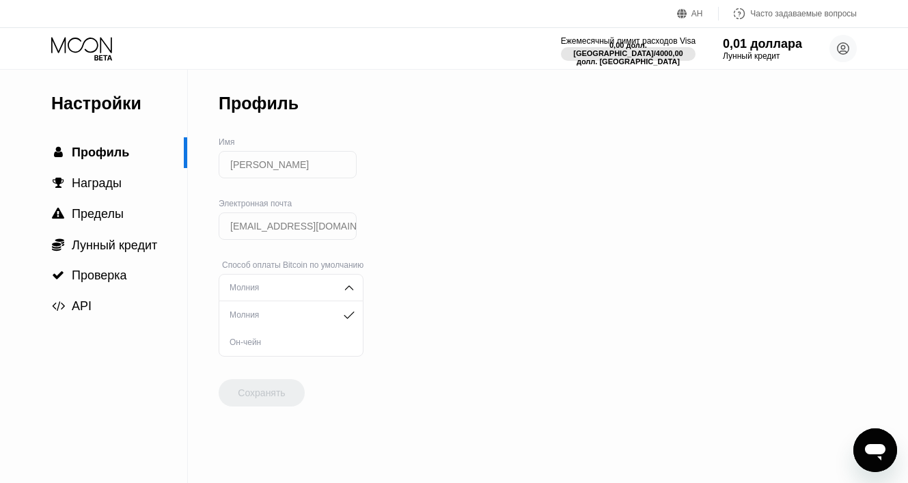
click at [682, 178] on div "Настройки  Профиль  Награды  Пределы  Лунный кредит  Проверка  API Профил…" at bounding box center [454, 276] width 908 height 413
click at [119, 221] on font "Пределы" at bounding box center [98, 214] width 52 height 14
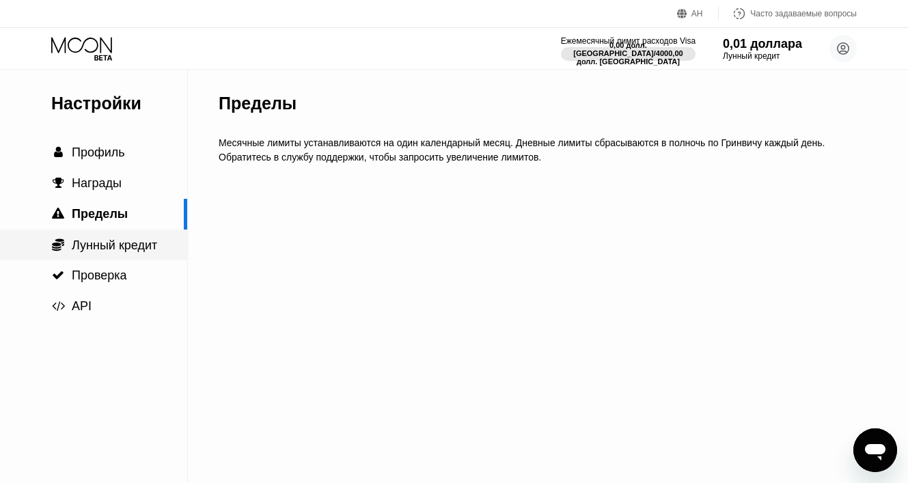
click at [114, 247] on font "Лунный кредит" at bounding box center [114, 245] width 85 height 14
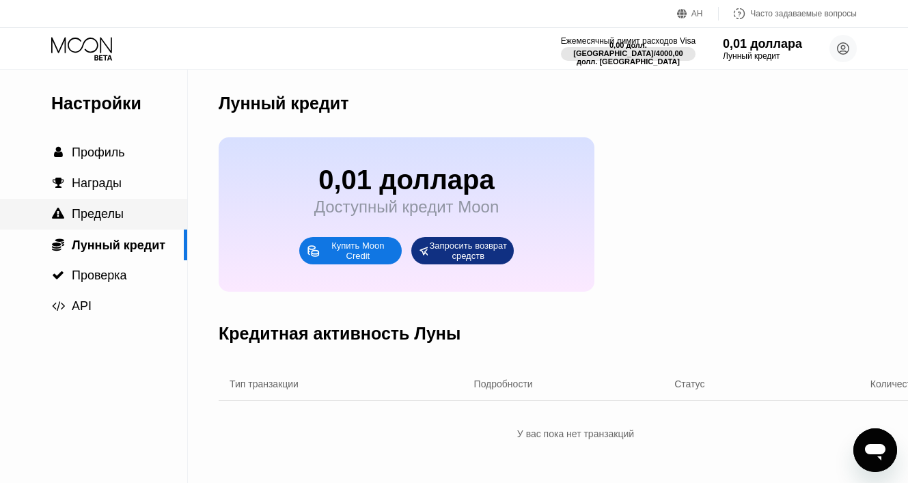
click at [111, 215] on font "Пределы" at bounding box center [98, 214] width 52 height 14
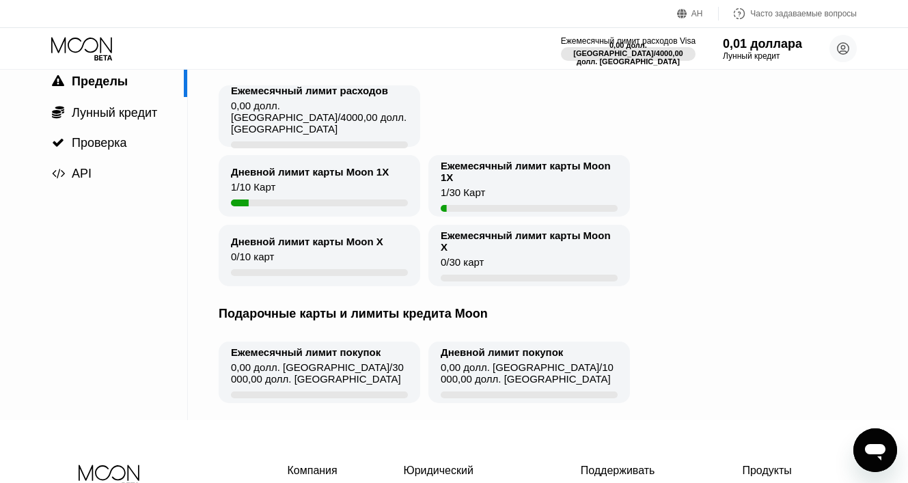
scroll to position [25, 0]
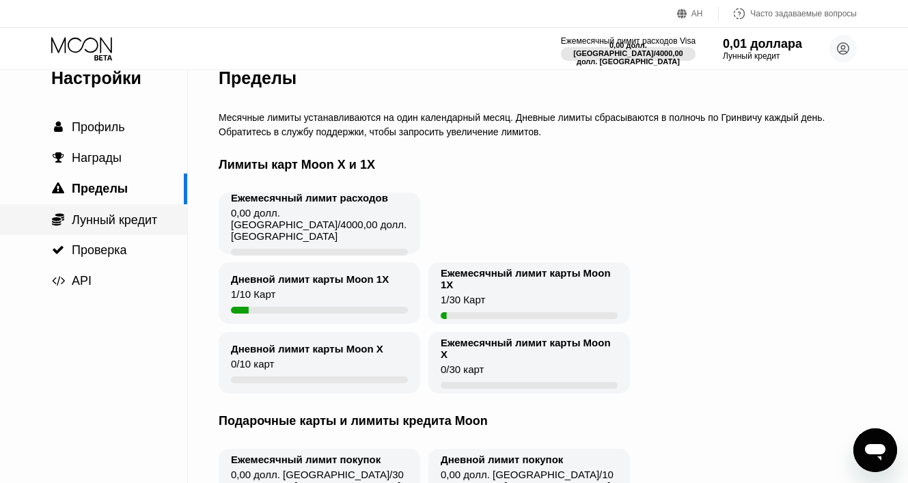
click at [108, 218] on font "Лунный кредит" at bounding box center [114, 220] width 85 height 14
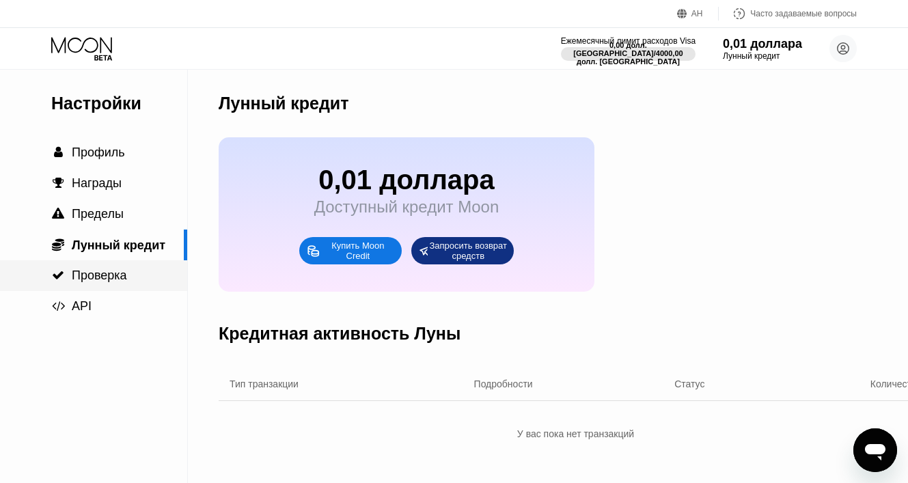
click at [109, 274] on font "Проверка" at bounding box center [99, 275] width 55 height 14
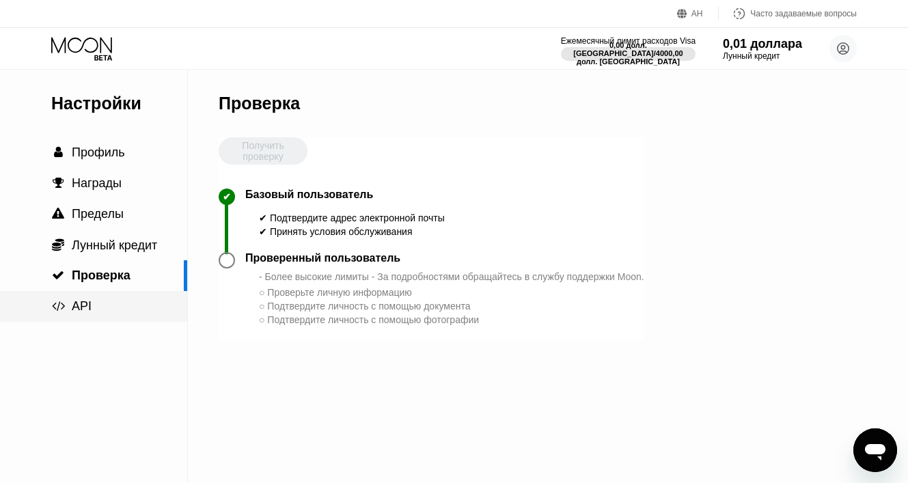
click at [103, 294] on div " API" at bounding box center [93, 306] width 187 height 31
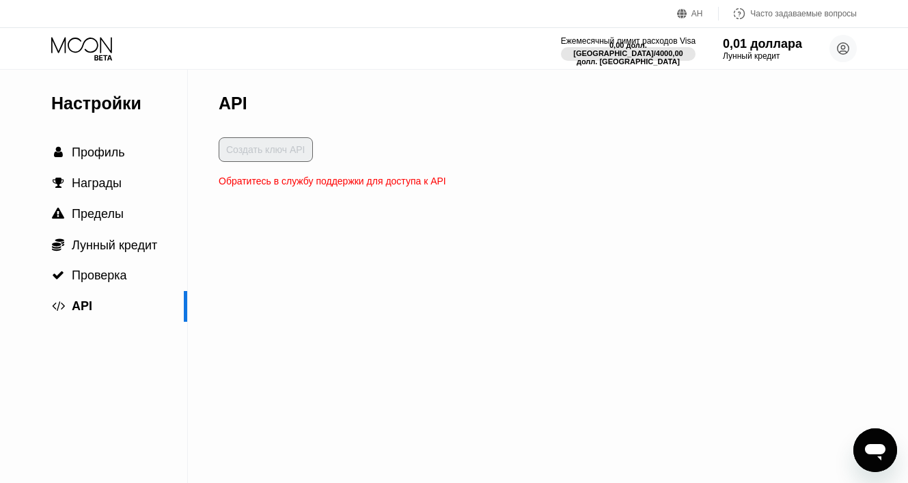
click at [96, 102] on font "Настройки" at bounding box center [96, 103] width 90 height 19
click at [94, 61] on div "Ежемесячный лимит расходов Visa 0,00 долл. США / 4000,00 долл. США 0,01 доллара…" at bounding box center [454, 48] width 908 height 41
click at [103, 41] on icon at bounding box center [81, 45] width 61 height 16
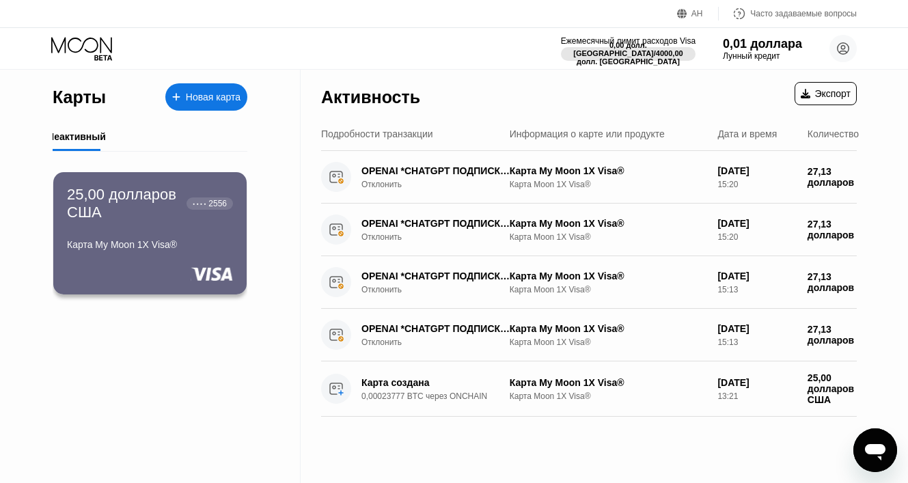
click at [876, 451] on icon "Открытое окно обмена сообщениями" at bounding box center [875, 452] width 20 height 16
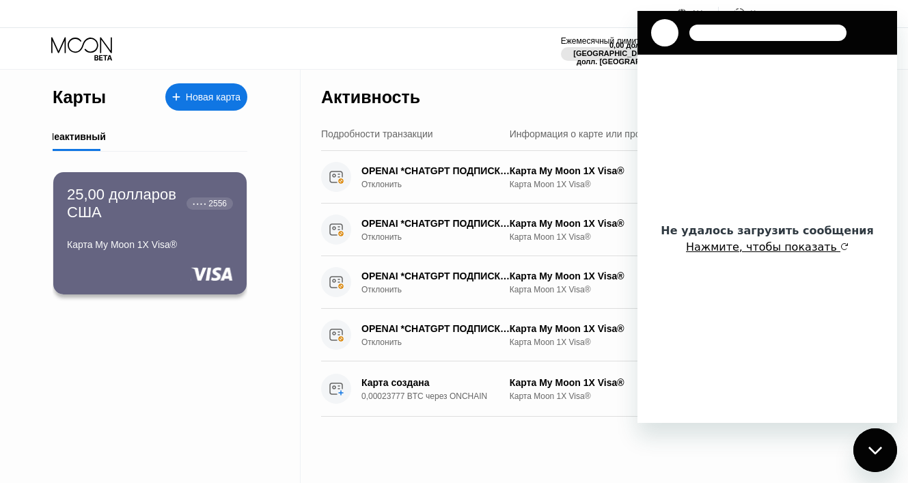
click at [766, 249] on font "Нажмите, чтобы показать" at bounding box center [761, 246] width 151 height 13
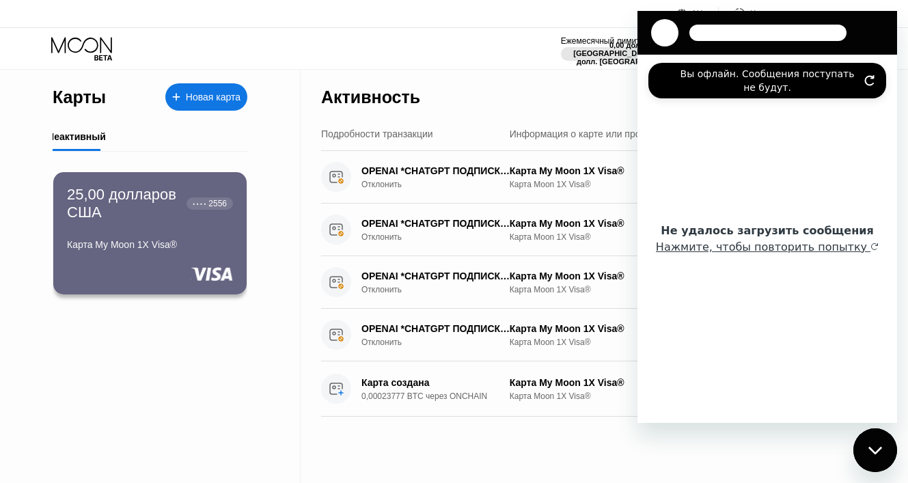
click at [864, 83] on icon "Обновить подключение" at bounding box center [869, 80] width 11 height 11
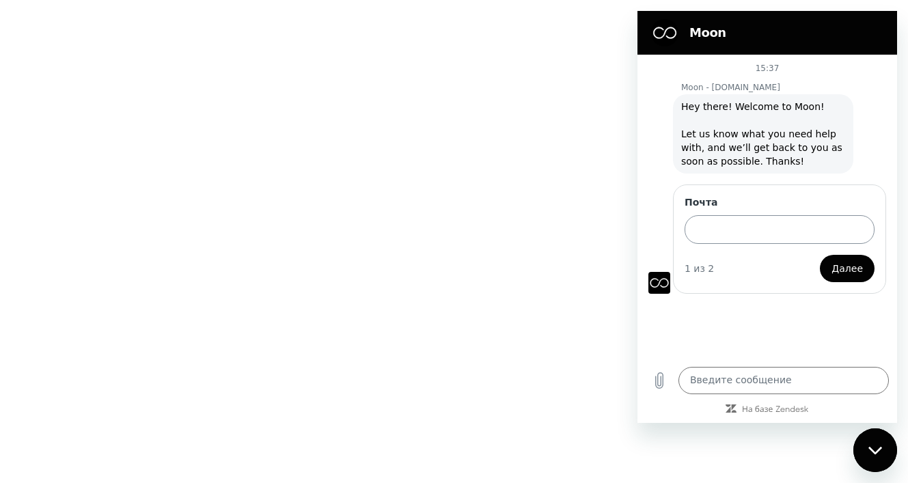
click at [751, 235] on input "Почта" at bounding box center [779, 229] width 190 height 29
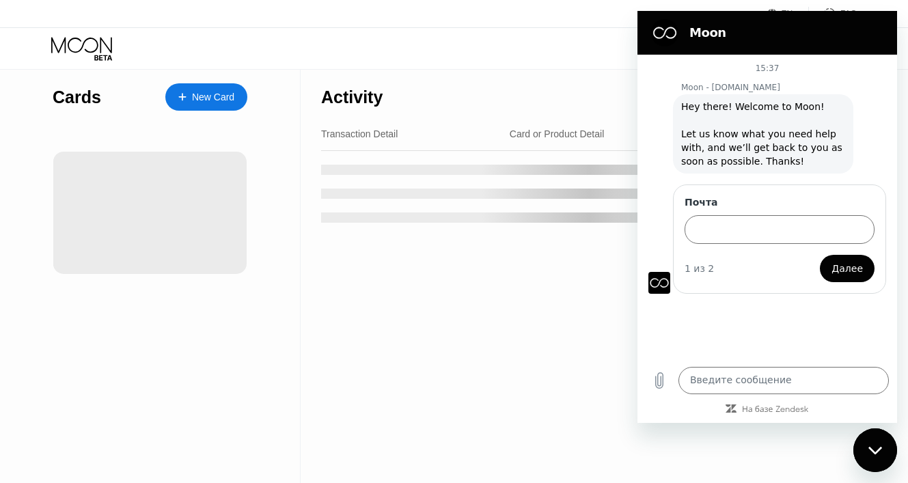
drag, startPoint x: 349, startPoint y: 3, endPoint x: 207, endPoint y: 41, distance: 147.1
click at [349, 3] on div "EN Language Select an item Save FAQ" at bounding box center [454, 14] width 908 height 28
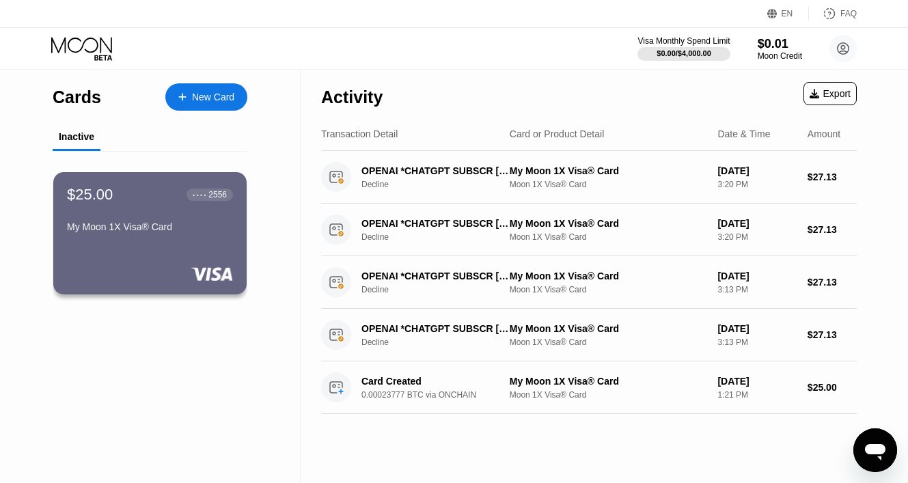
click at [156, 137] on div "Inactive" at bounding box center [150, 137] width 195 height 27
click at [127, 203] on div "$25.00 ● ● ● ● 2556" at bounding box center [150, 195] width 166 height 18
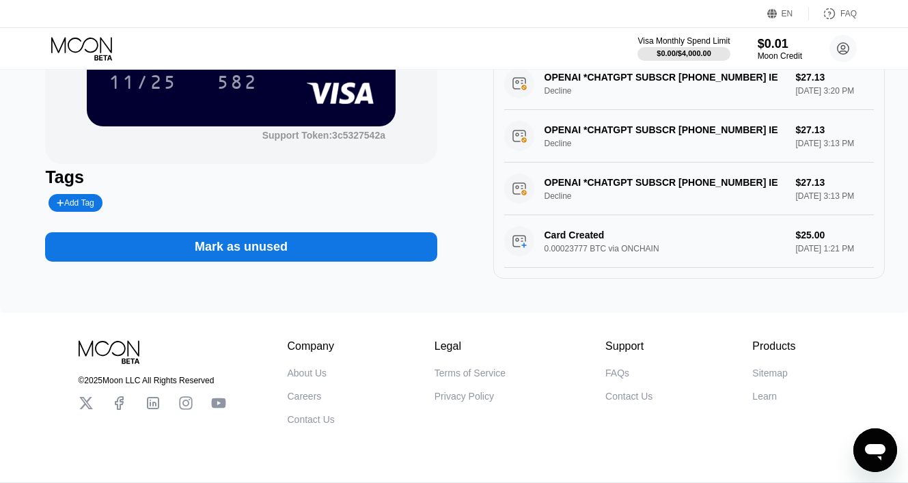
scroll to position [64, 0]
click at [887, 445] on div "Открыть окно обмена сообщениями" at bounding box center [874, 450] width 41 height 41
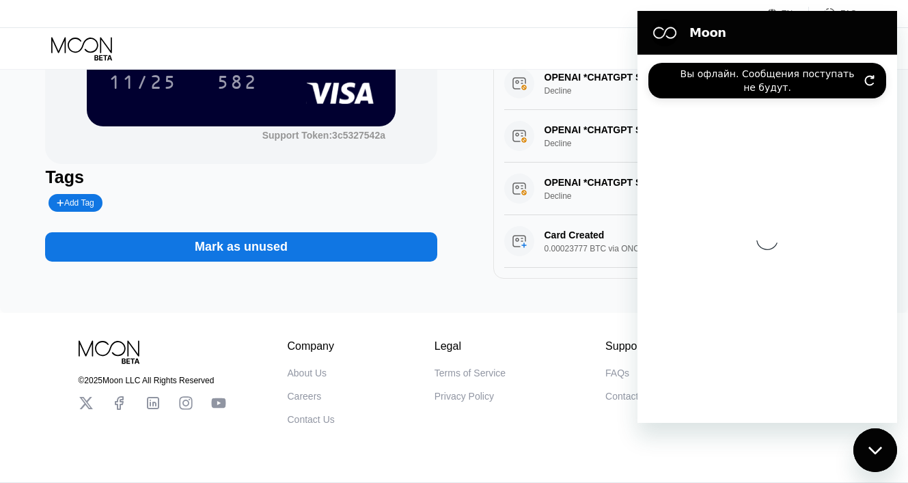
click at [869, 83] on icon "Обновить подключение" at bounding box center [869, 80] width 11 height 11
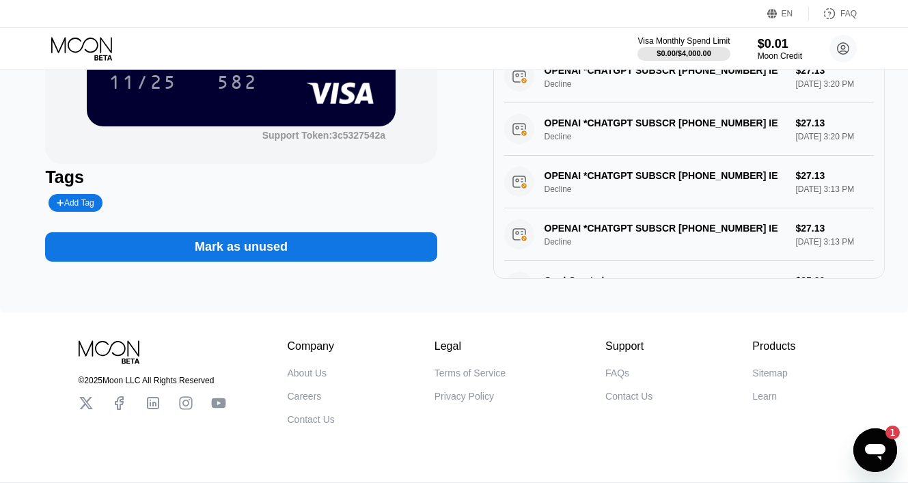
click at [867, 434] on div "Открыть окно обмена сообщениями, 1 непрочитанное сообщение" at bounding box center [874, 450] width 41 height 41
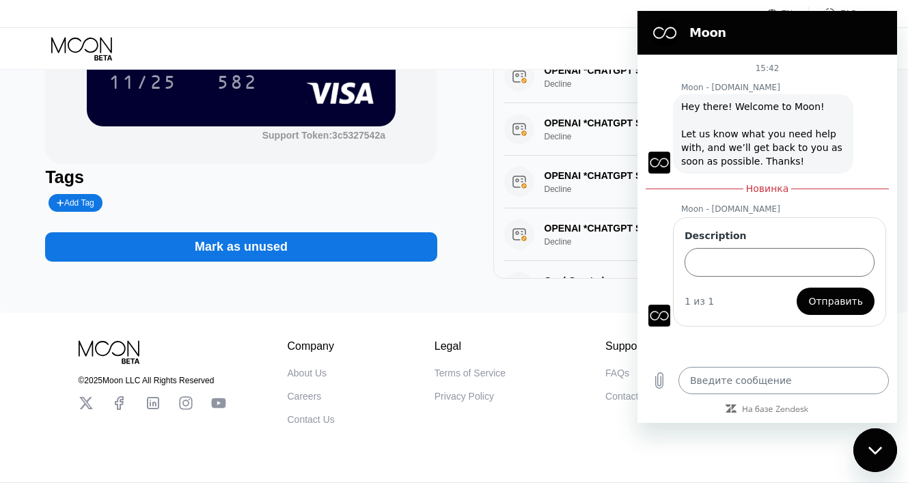
click at [730, 386] on textarea at bounding box center [783, 380] width 210 height 27
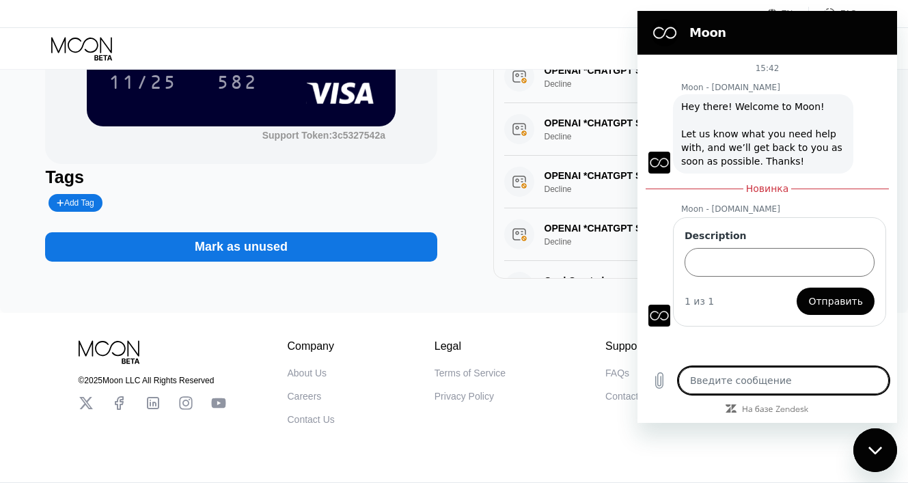
click at [730, 386] on textarea at bounding box center [783, 380] width 210 height 27
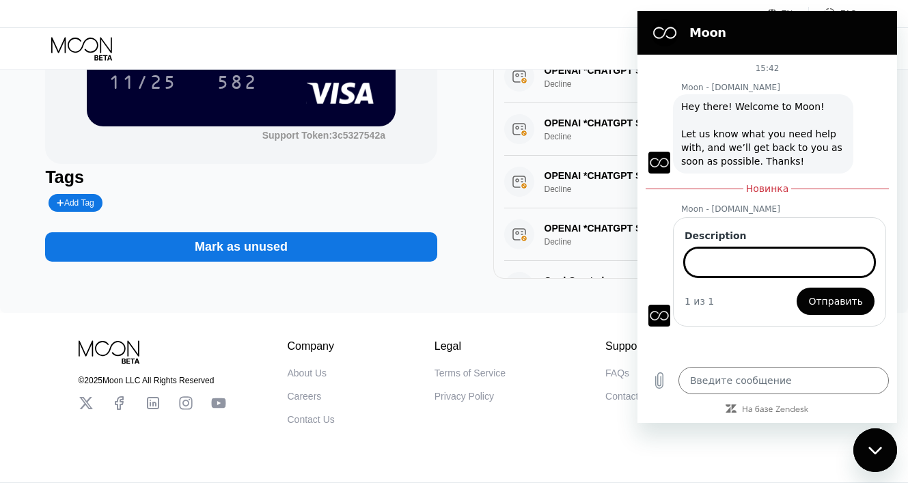
click at [752, 255] on input "Description" at bounding box center [779, 262] width 190 height 29
type input "1"
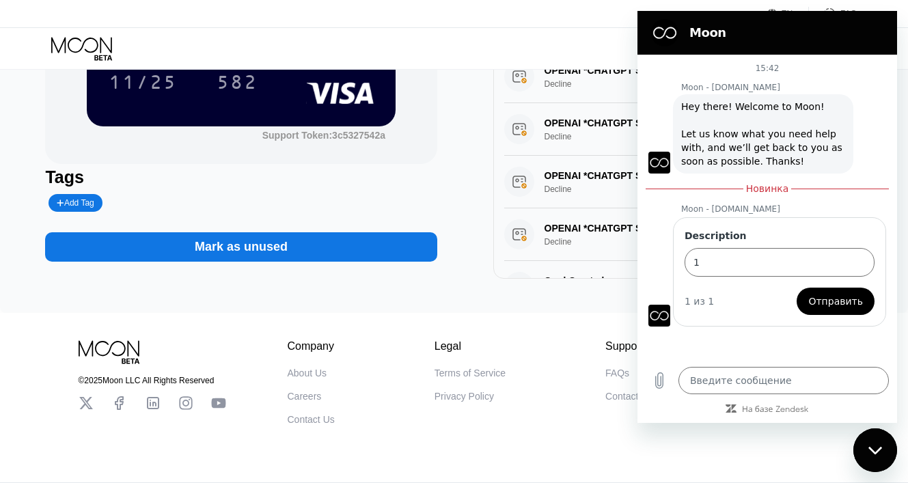
click at [845, 302] on span "Отправить" at bounding box center [835, 301] width 55 height 16
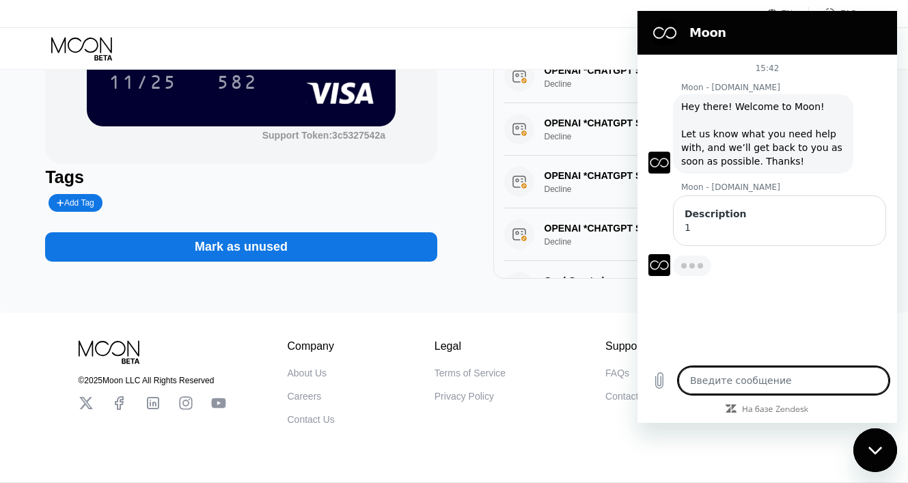
click at [763, 376] on textarea at bounding box center [783, 380] width 210 height 27
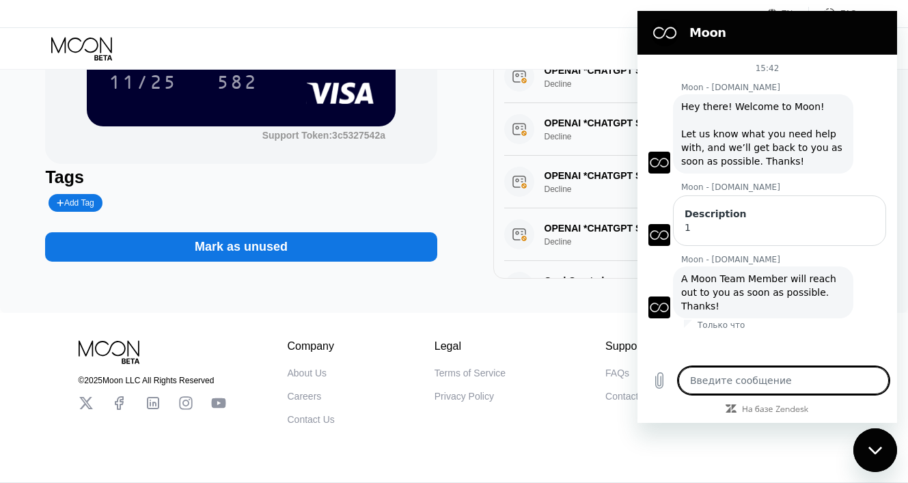
type textarea "x"
paste textarea "Can I make a transfer to a card?"
type textarea "Can I make a transfer to a card?"
type textarea "x"
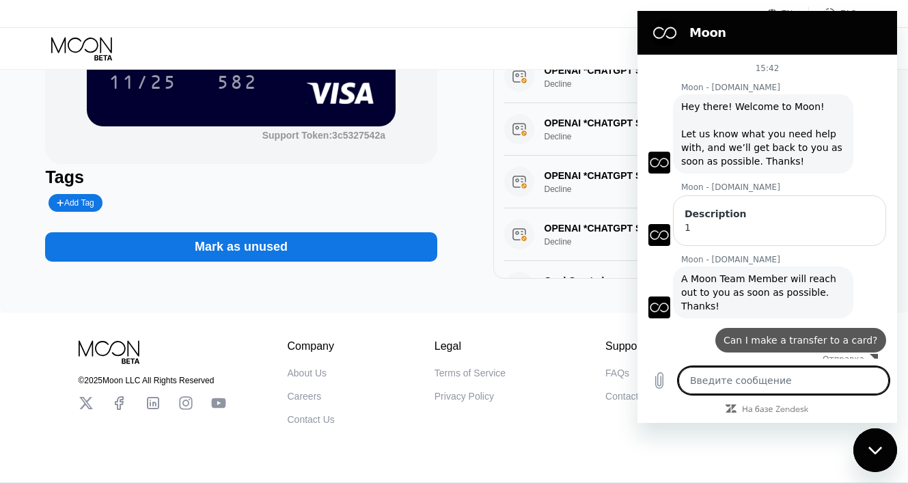
type textarea "x"
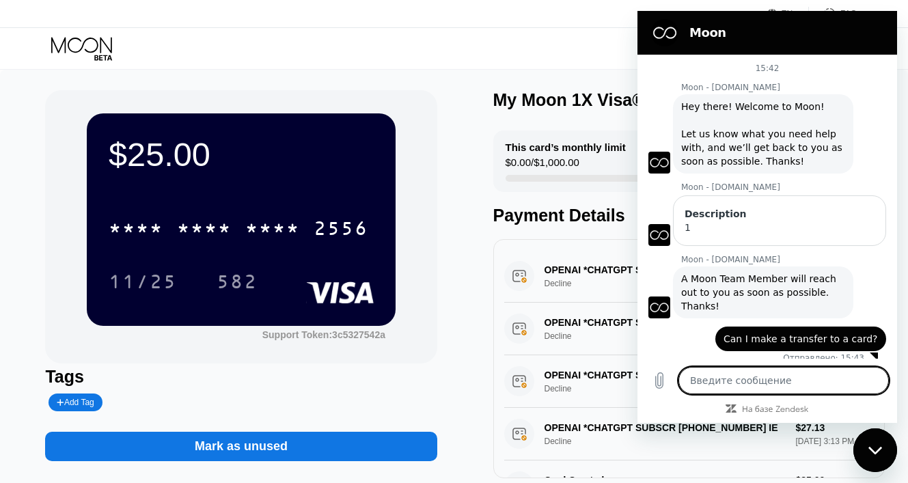
paste textarea "or withdraw funds?"
type textarea "or withdraw funds?"
type textarea "x"
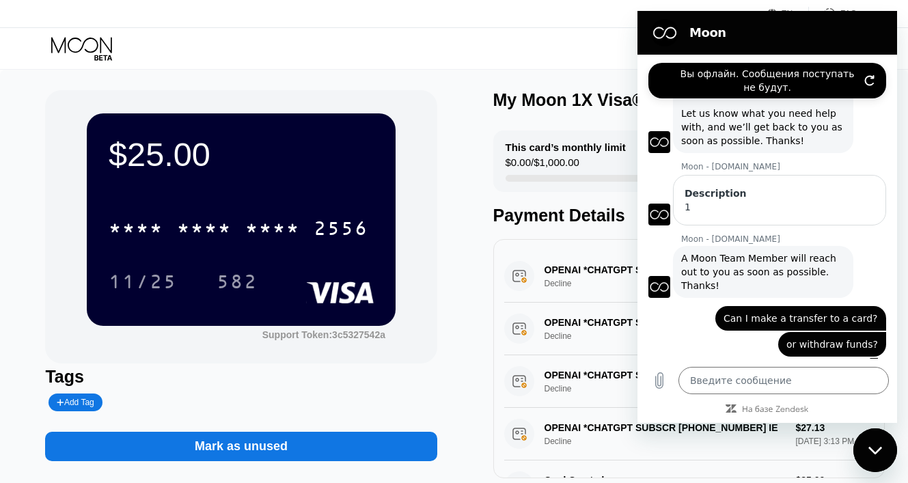
type textarea "x"
